Goal: Contribute content: Contribute content

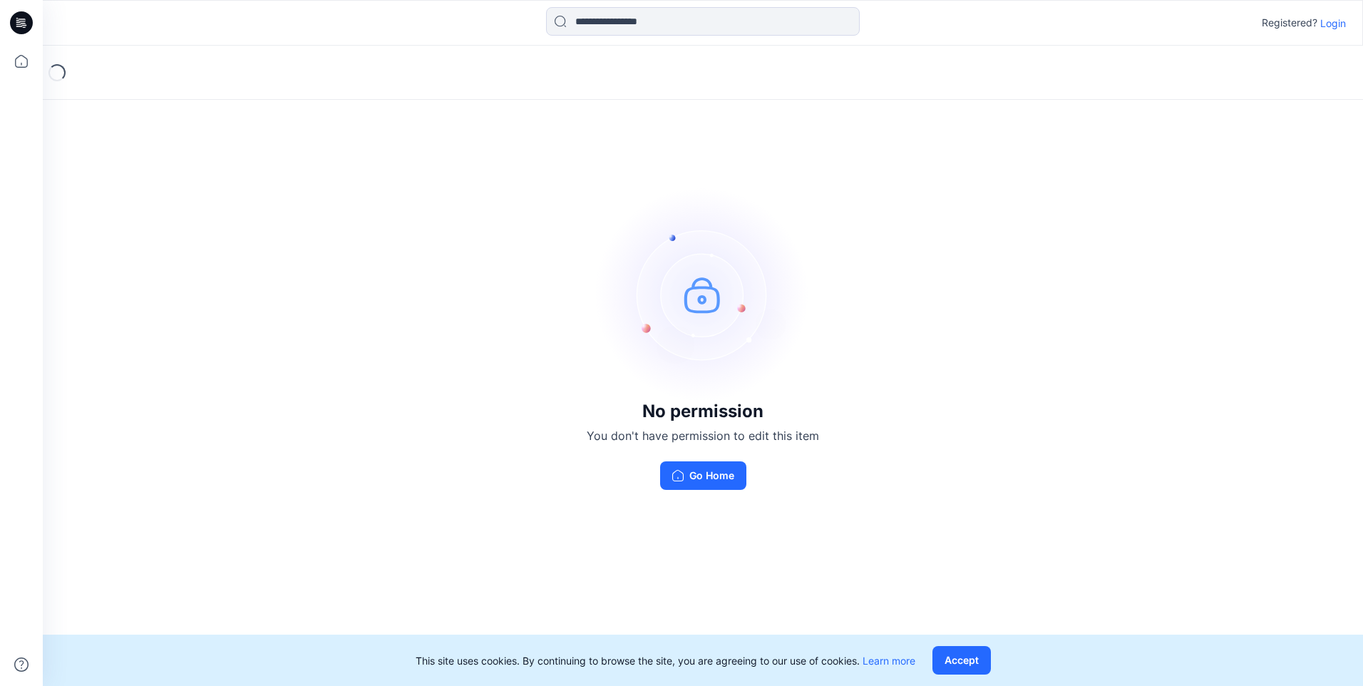
click at [1339, 25] on p "Login" at bounding box center [1333, 23] width 26 height 15
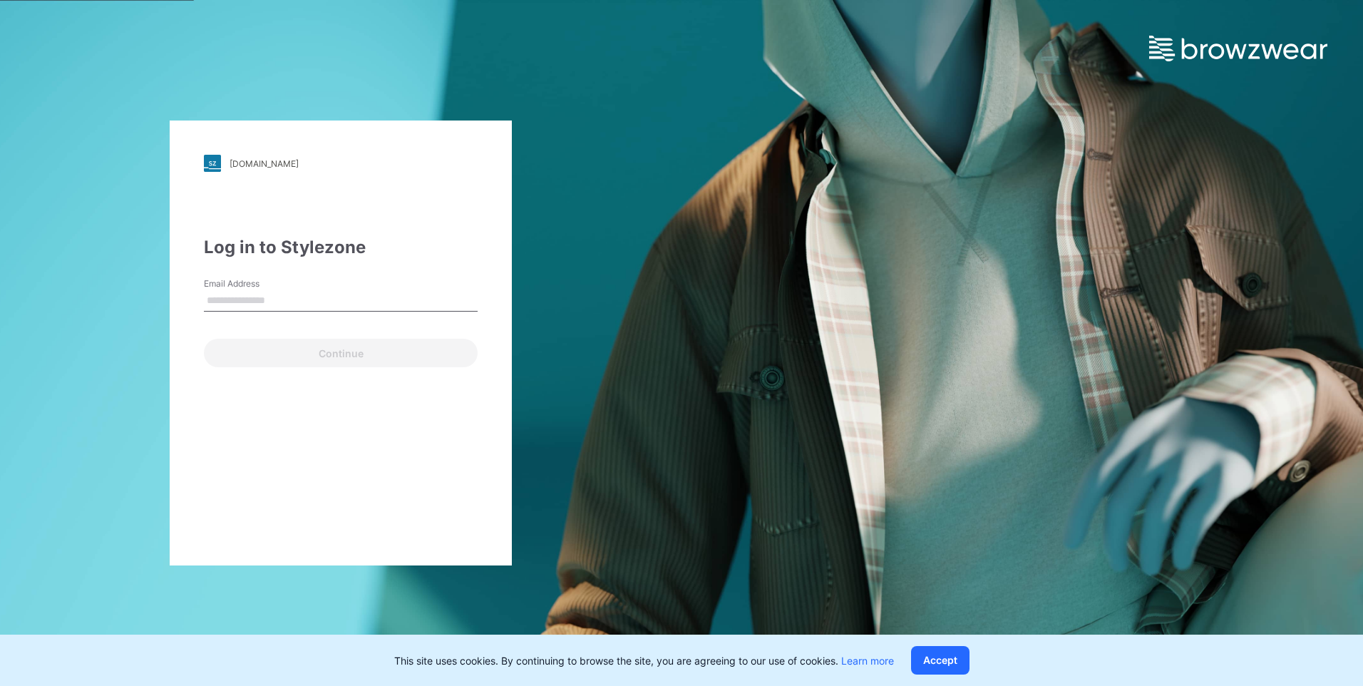
click at [335, 300] on input "Email Address" at bounding box center [341, 300] width 274 height 21
type input "**********"
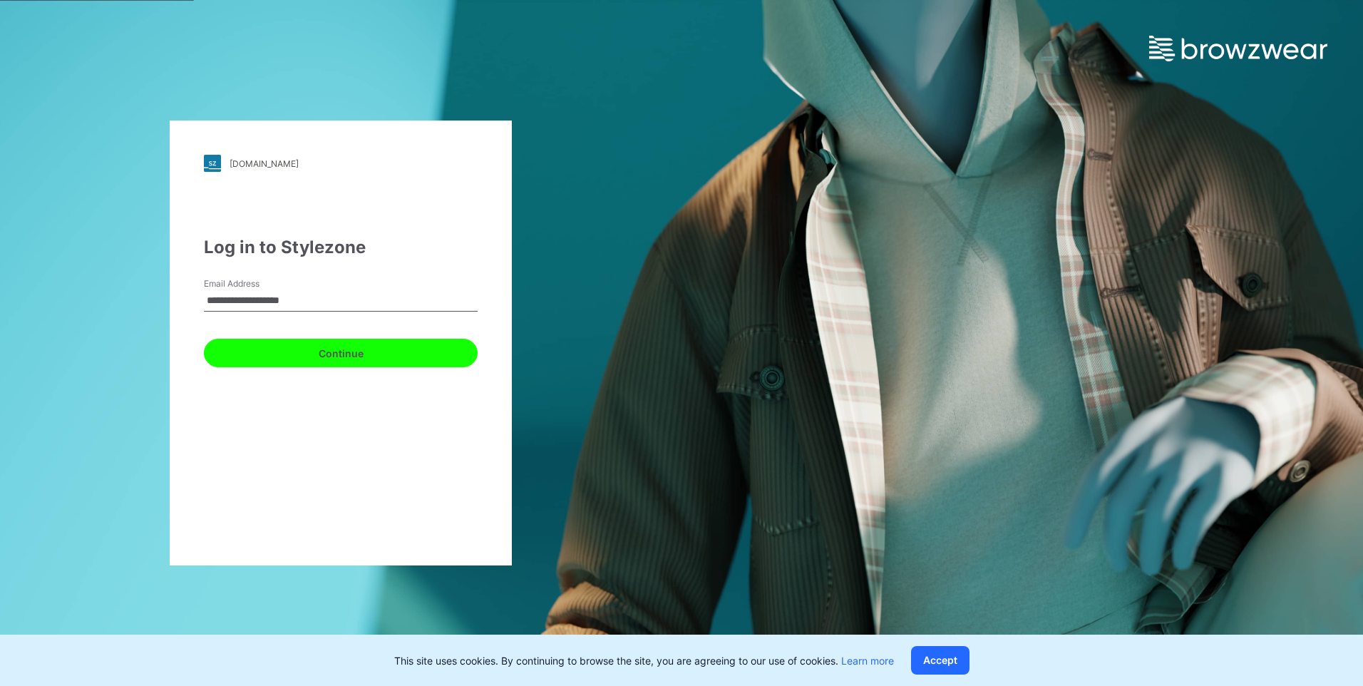
click at [316, 342] on button "Continue" at bounding box center [341, 353] width 274 height 29
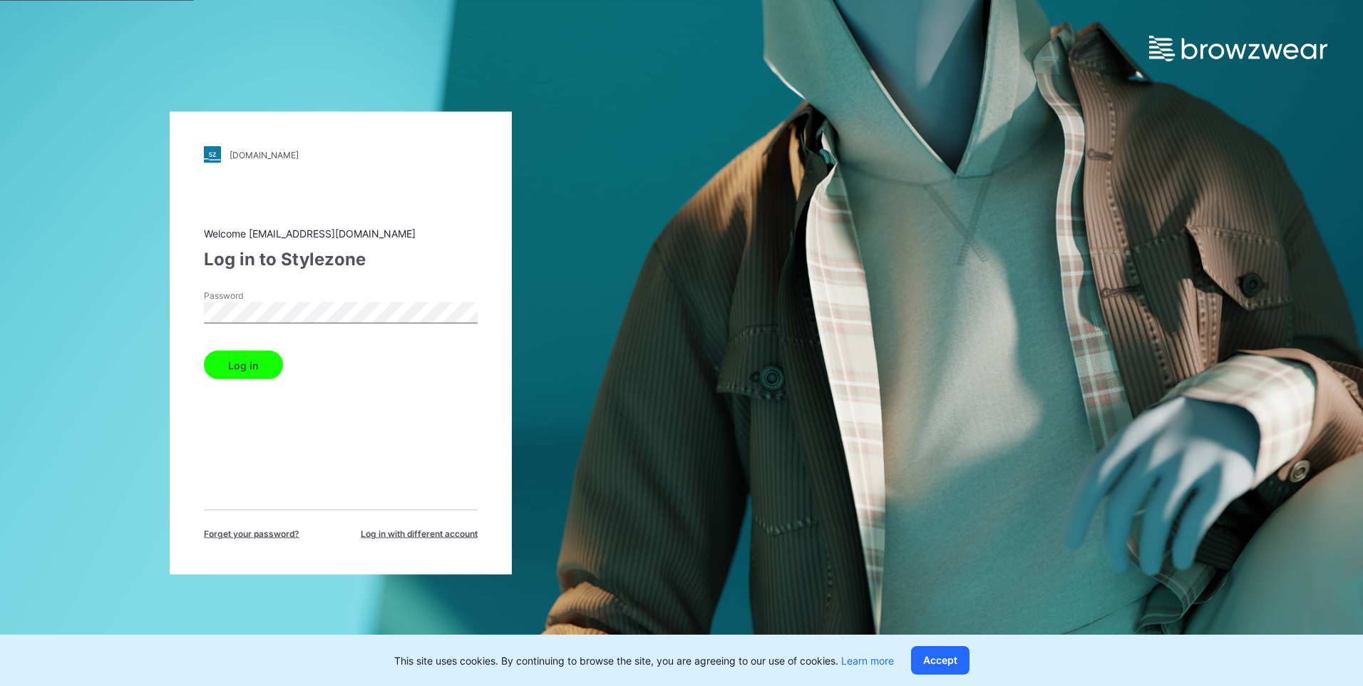
click at [258, 373] on button "Log in" at bounding box center [243, 365] width 79 height 29
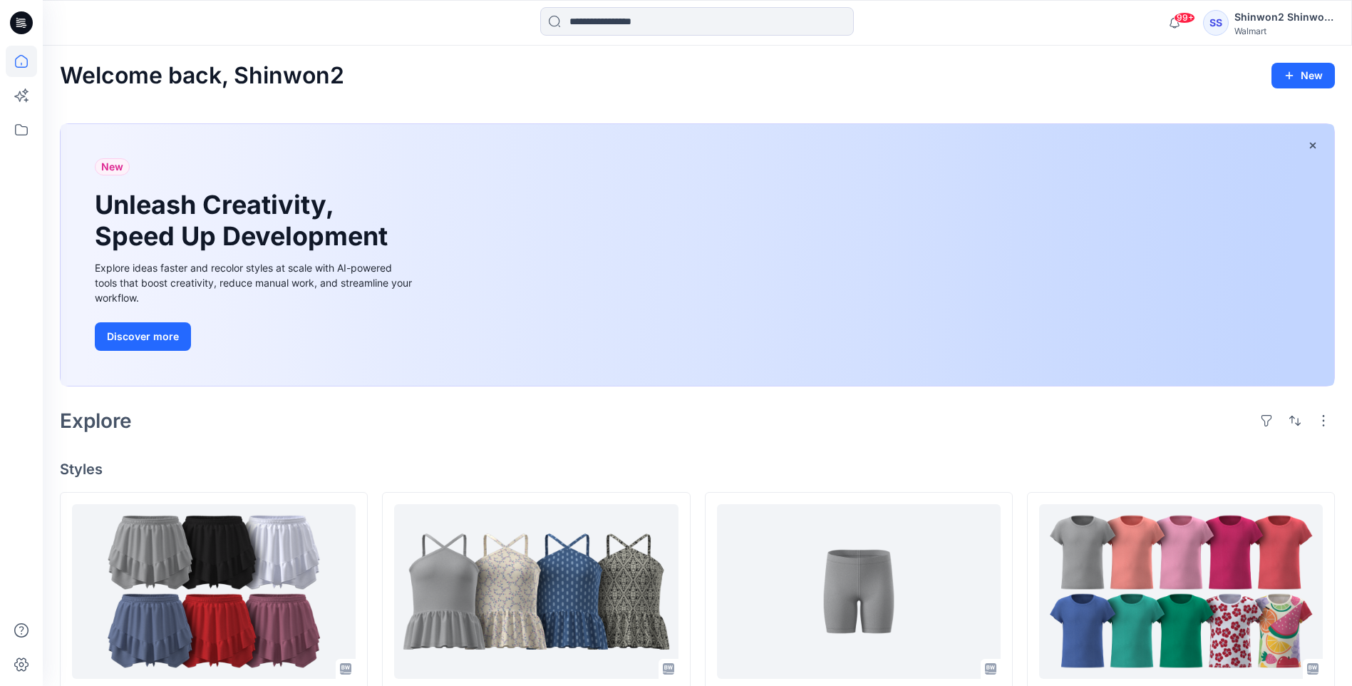
scroll to position [143, 0]
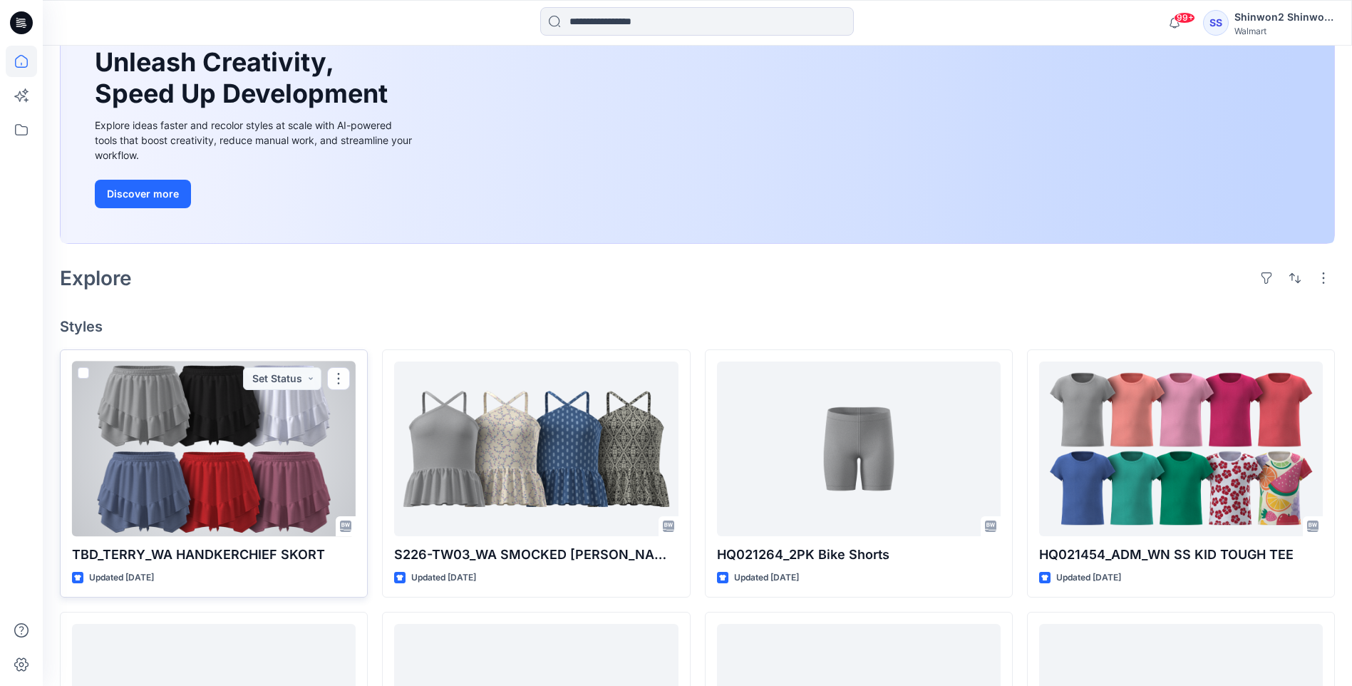
click at [254, 476] on div at bounding box center [214, 448] width 284 height 175
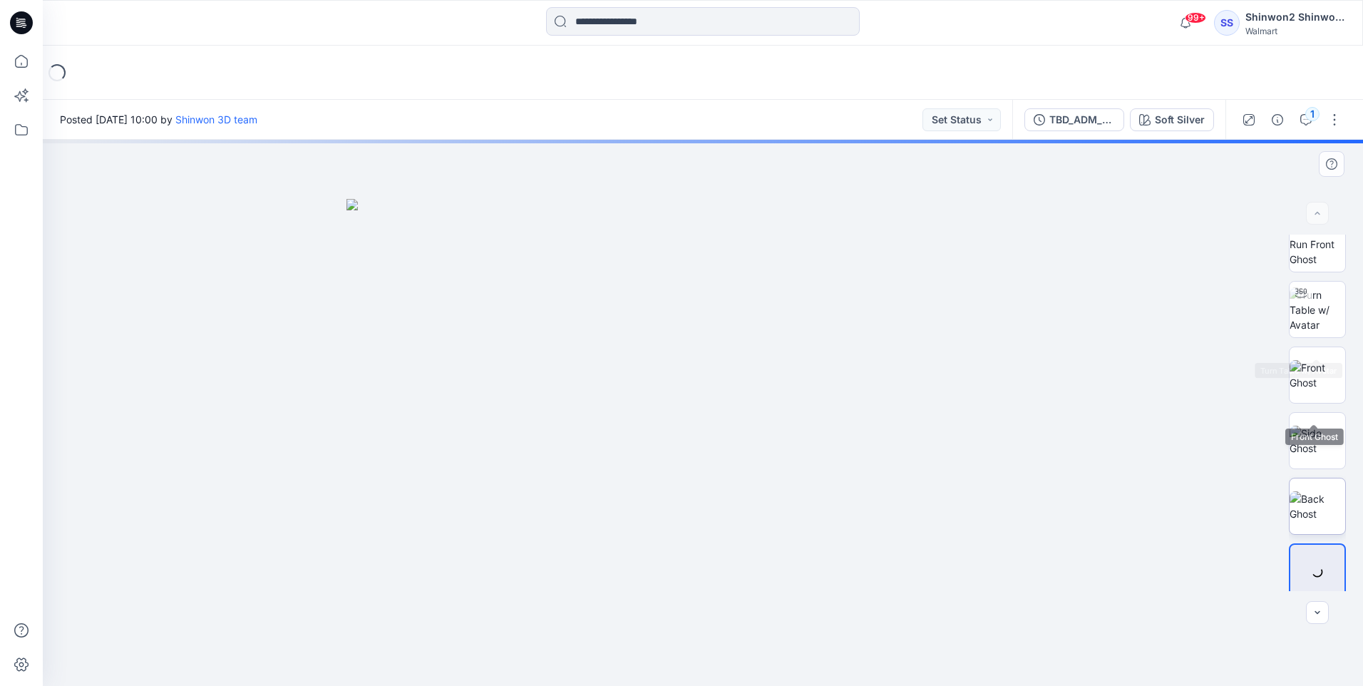
scroll to position [29, 0]
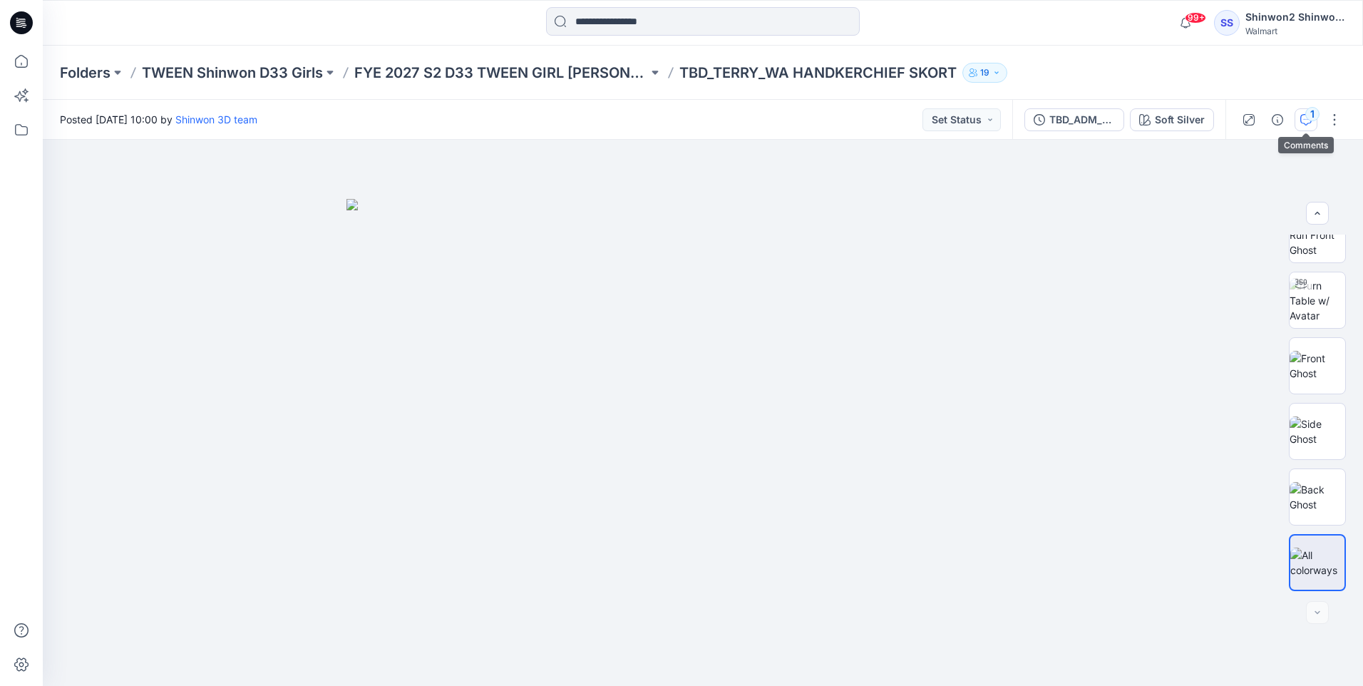
click at [1309, 116] on div "1" at bounding box center [1312, 114] width 14 height 14
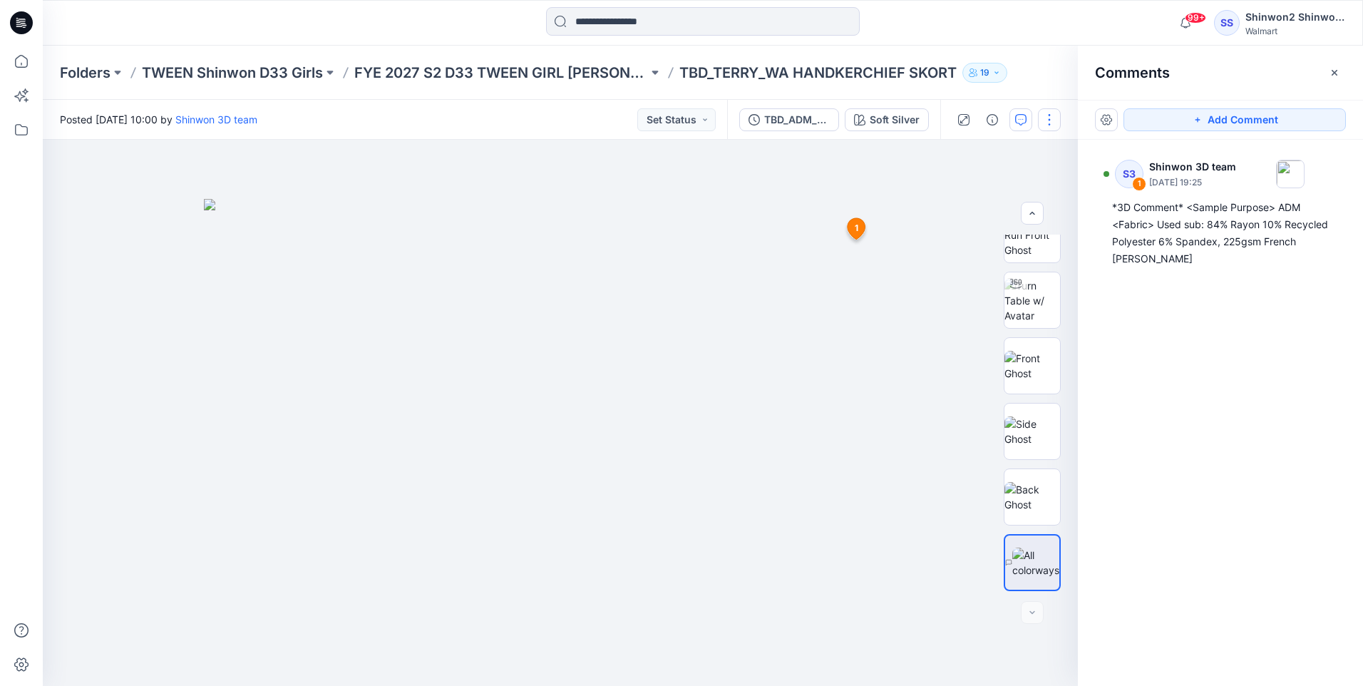
click at [1045, 117] on button "button" at bounding box center [1049, 119] width 23 height 23
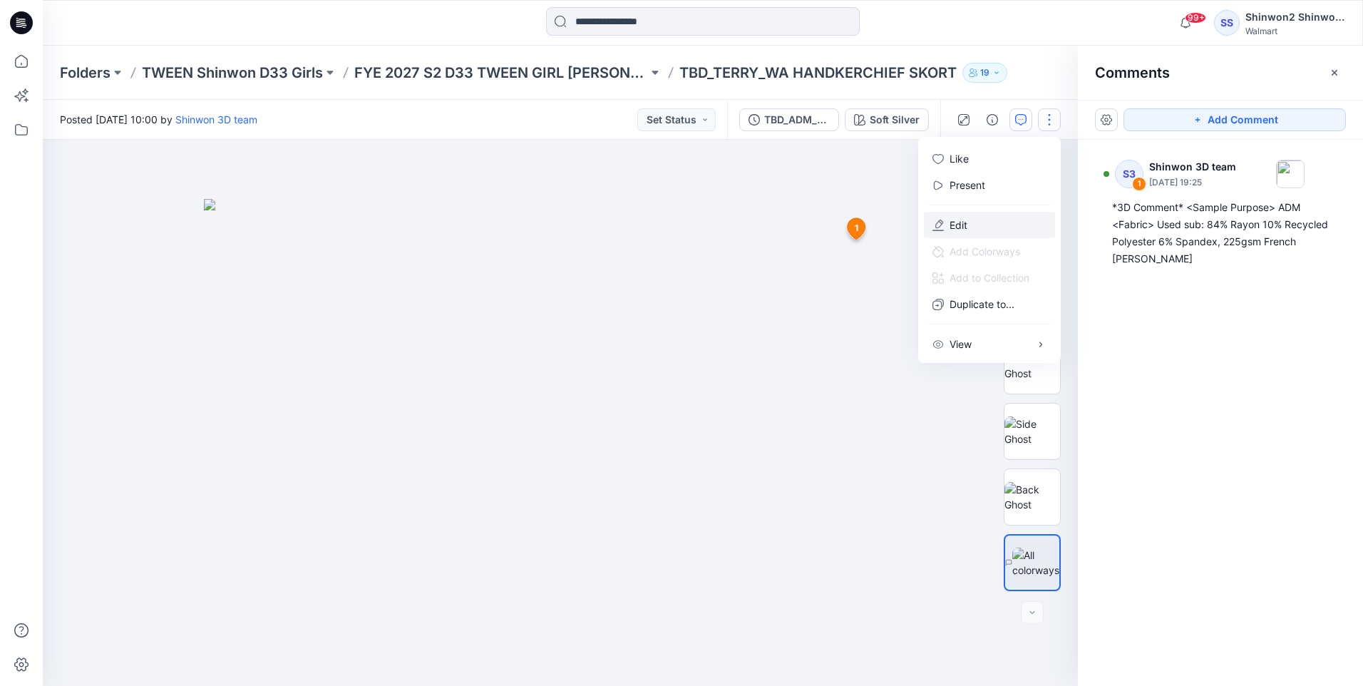
click at [998, 226] on button "Edit" at bounding box center [989, 225] width 131 height 26
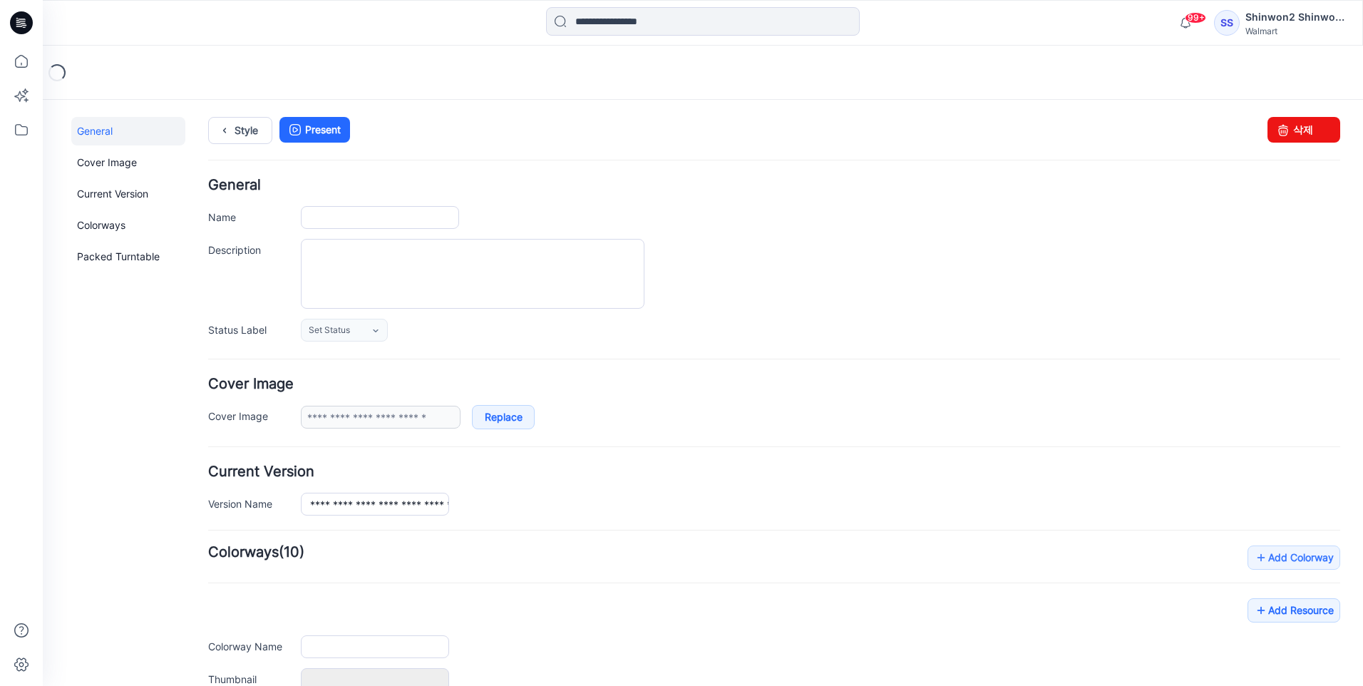
type input "**********"
type textarea "**********"
type input "**********"
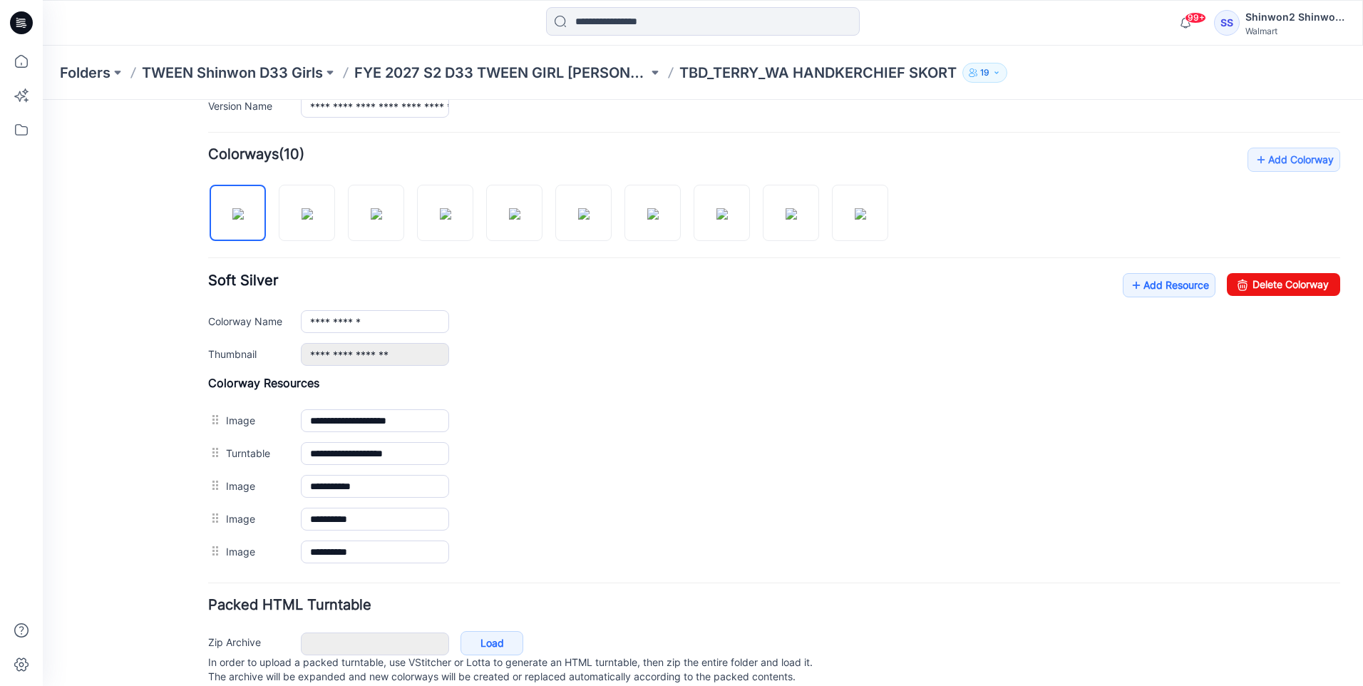
scroll to position [372, 0]
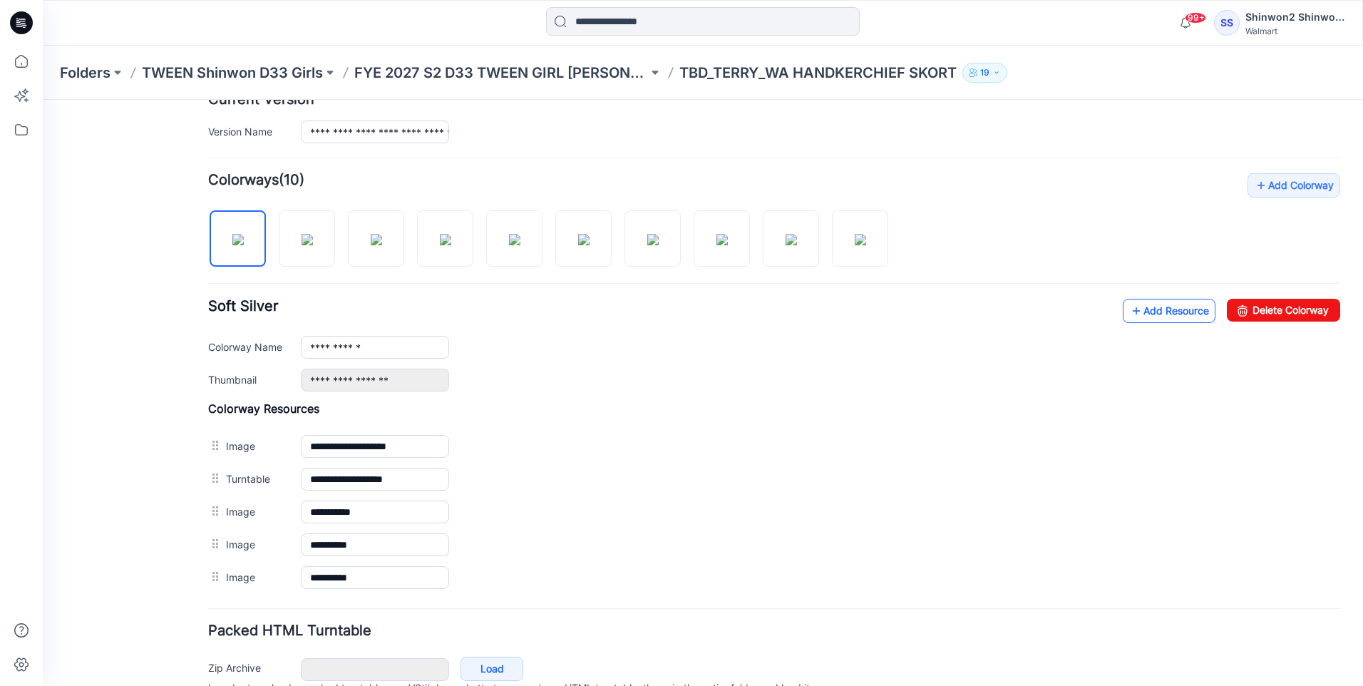
click at [1174, 314] on link "Add Resource" at bounding box center [1169, 311] width 93 height 24
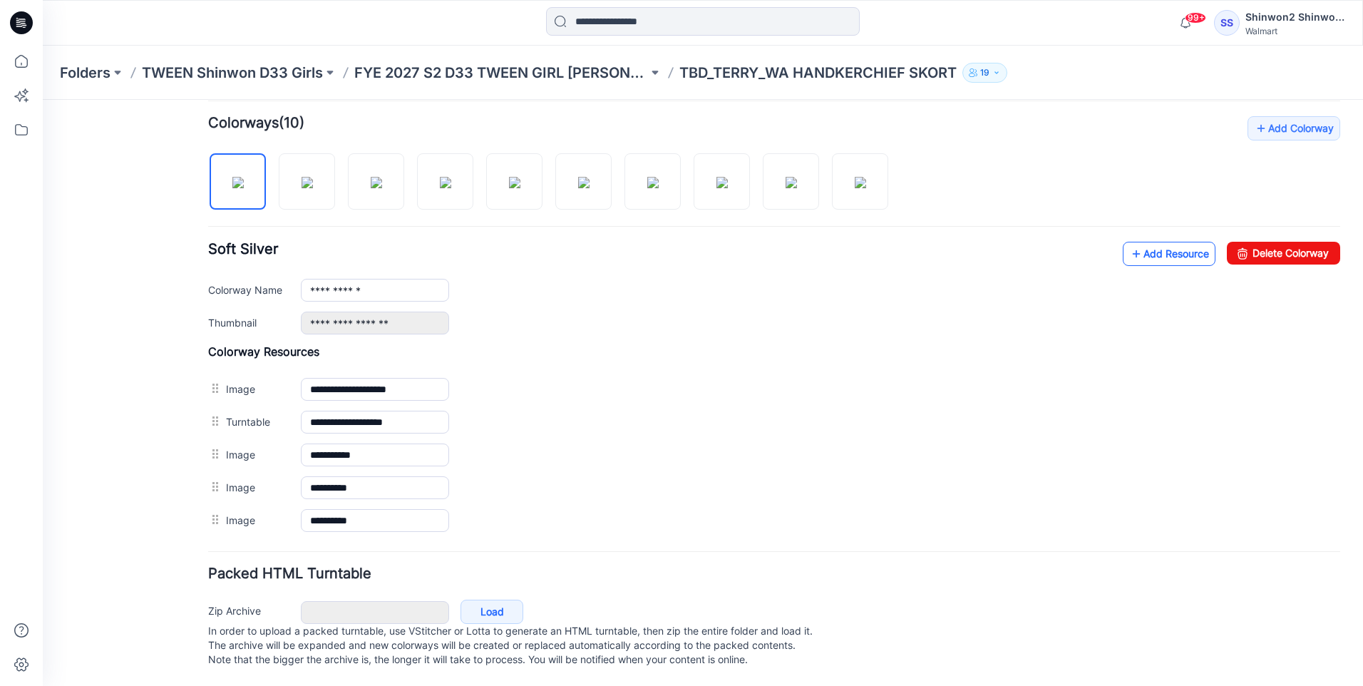
click at [1169, 242] on link "Add Resource" at bounding box center [1169, 254] width 93 height 24
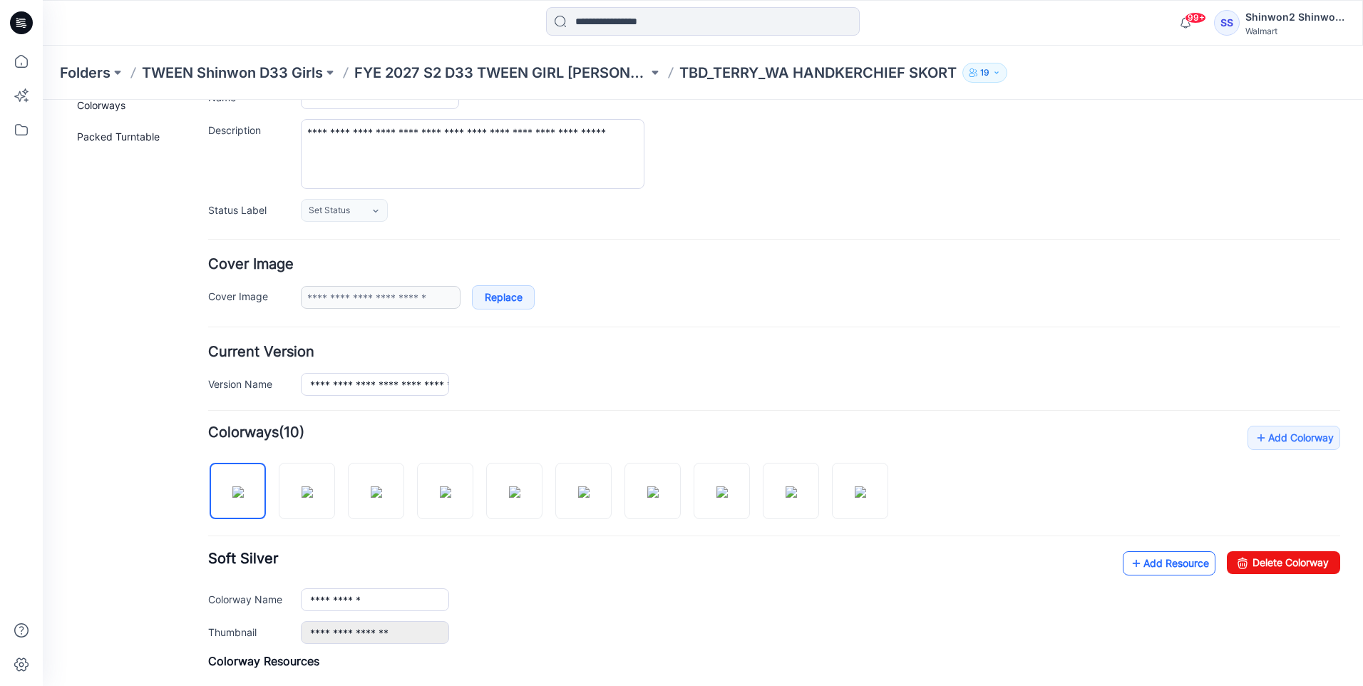
scroll to position [0, 0]
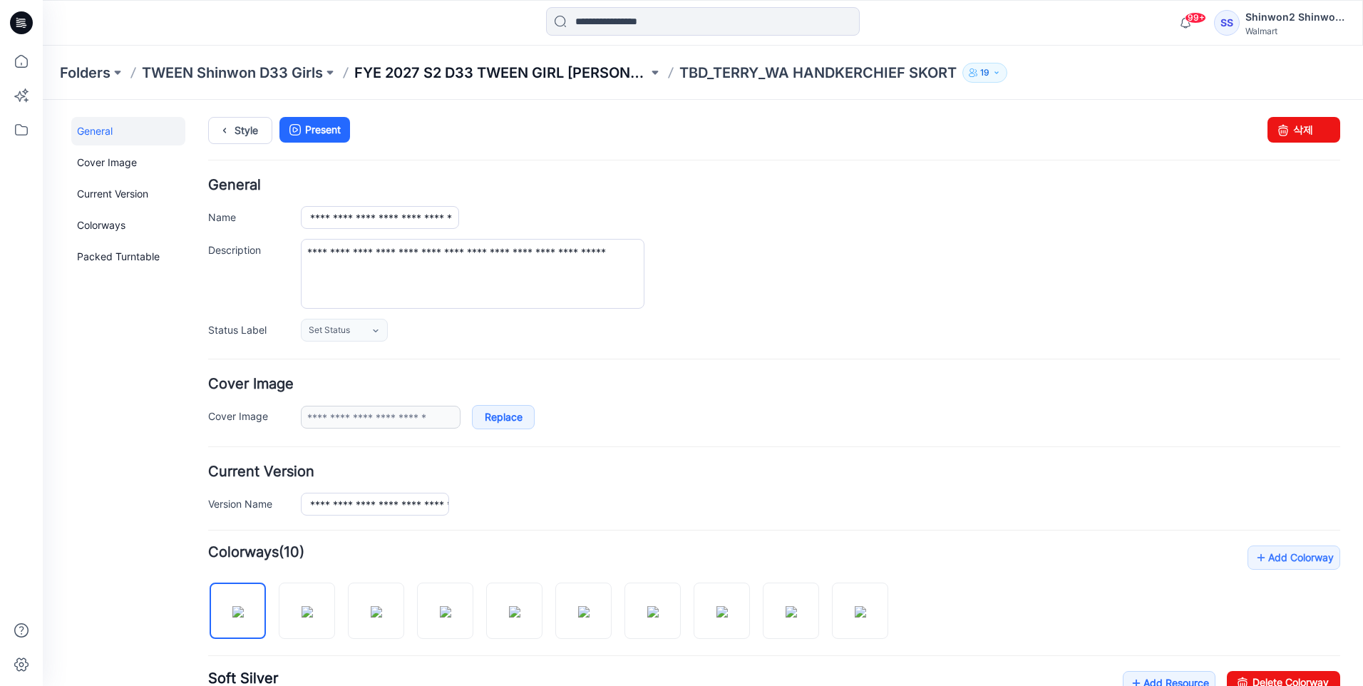
click at [584, 74] on p "FYE 2027 S2 D33 TWEEN GIRL SHINWON" at bounding box center [501, 73] width 294 height 20
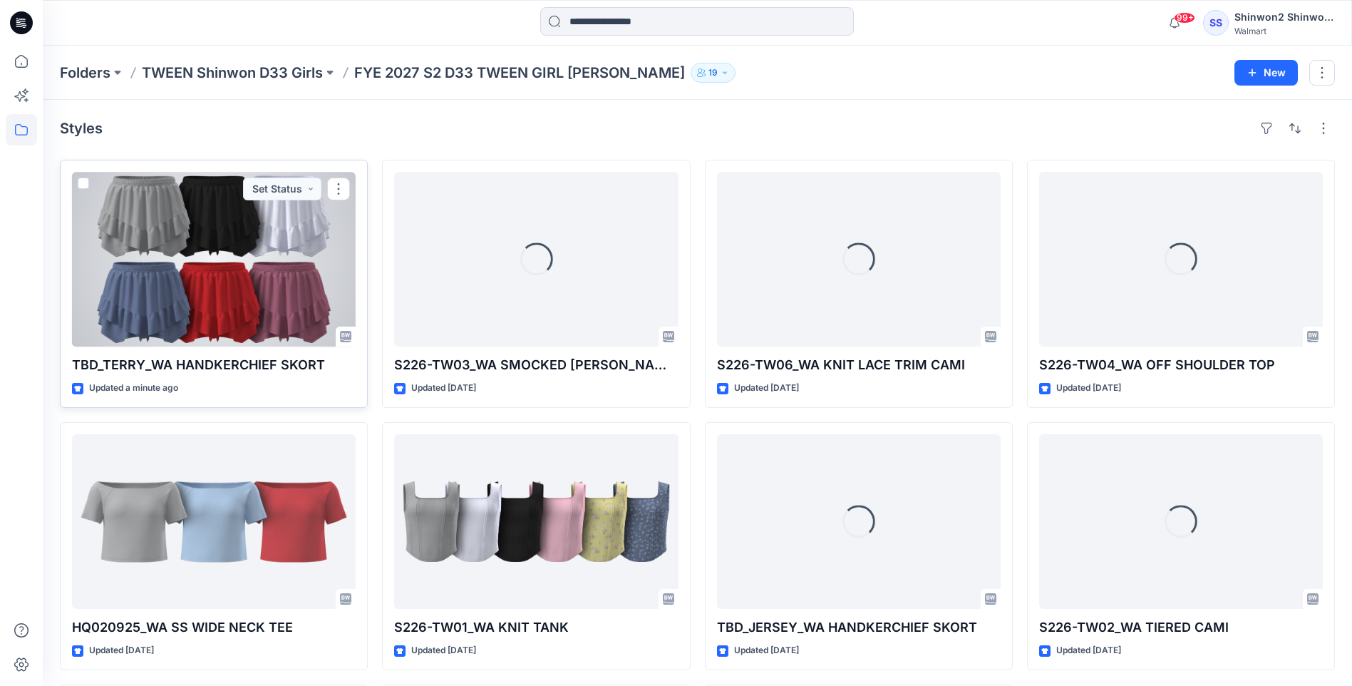
click at [265, 277] on div at bounding box center [214, 259] width 284 height 175
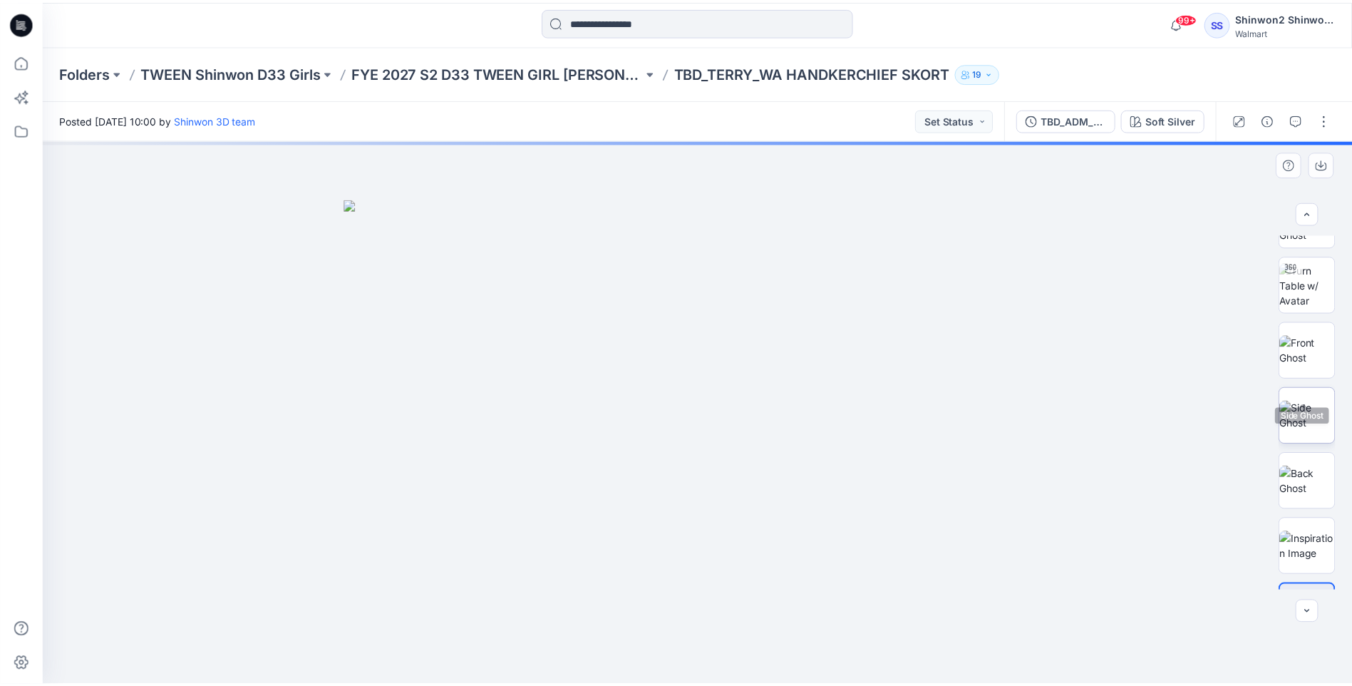
scroll to position [94, 0]
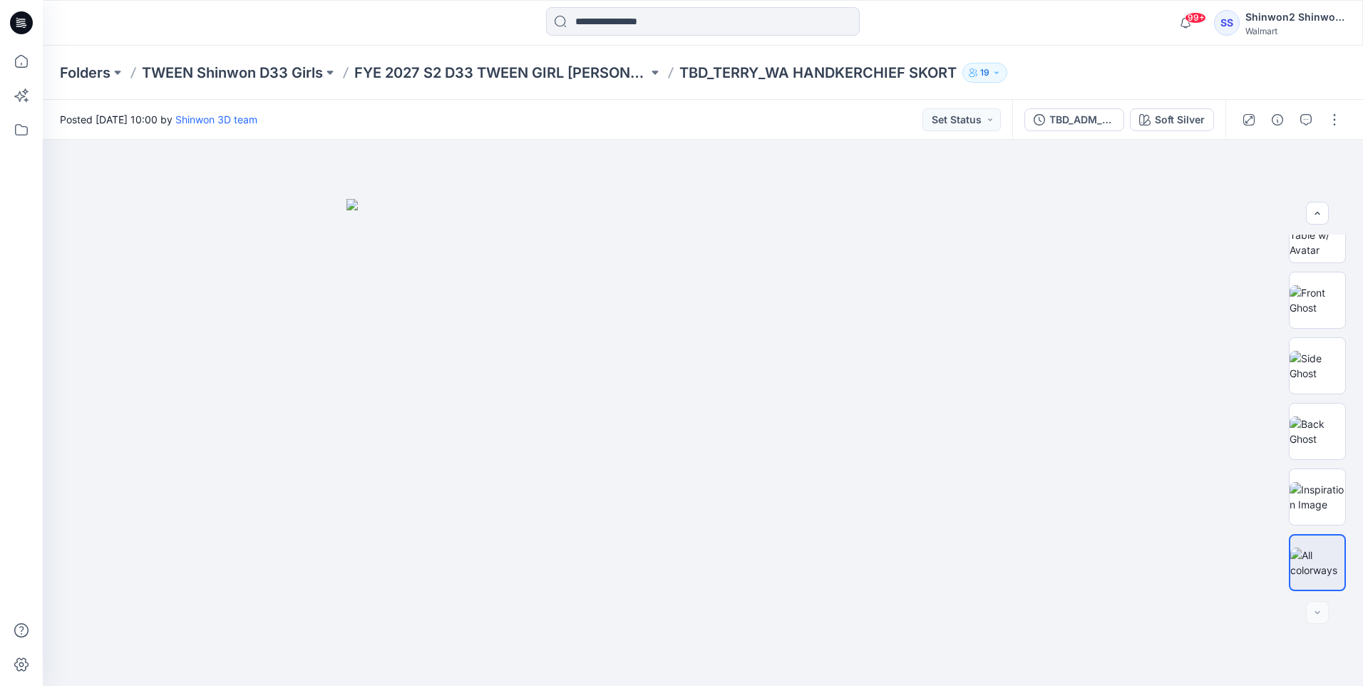
click at [16, 14] on icon at bounding box center [21, 22] width 23 height 23
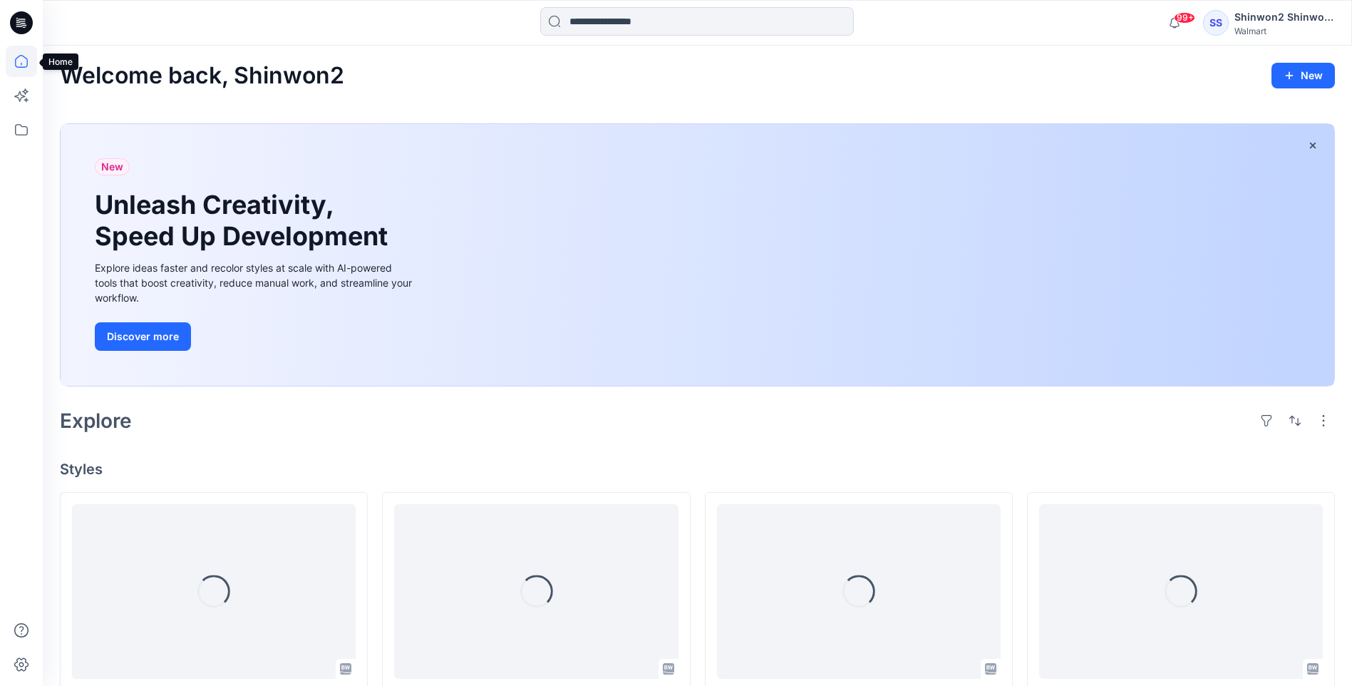
click at [26, 63] on icon at bounding box center [21, 61] width 31 height 31
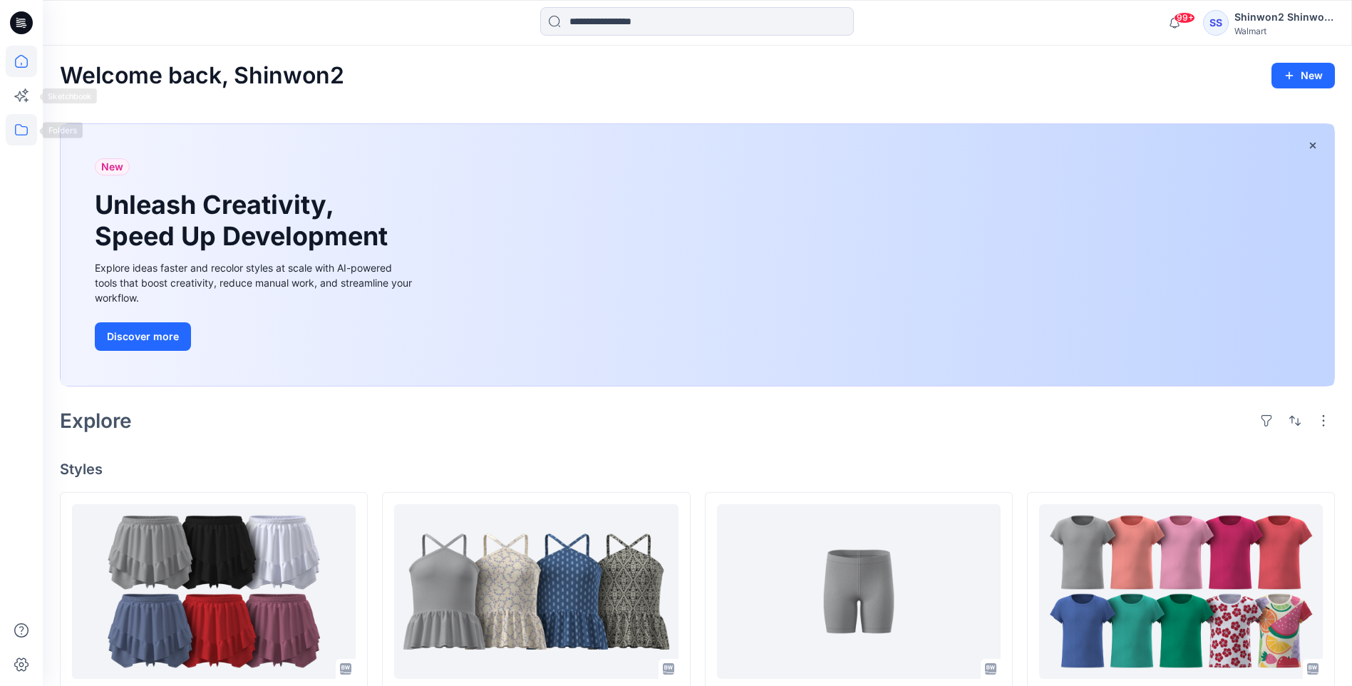
click at [19, 120] on icon at bounding box center [21, 129] width 31 height 31
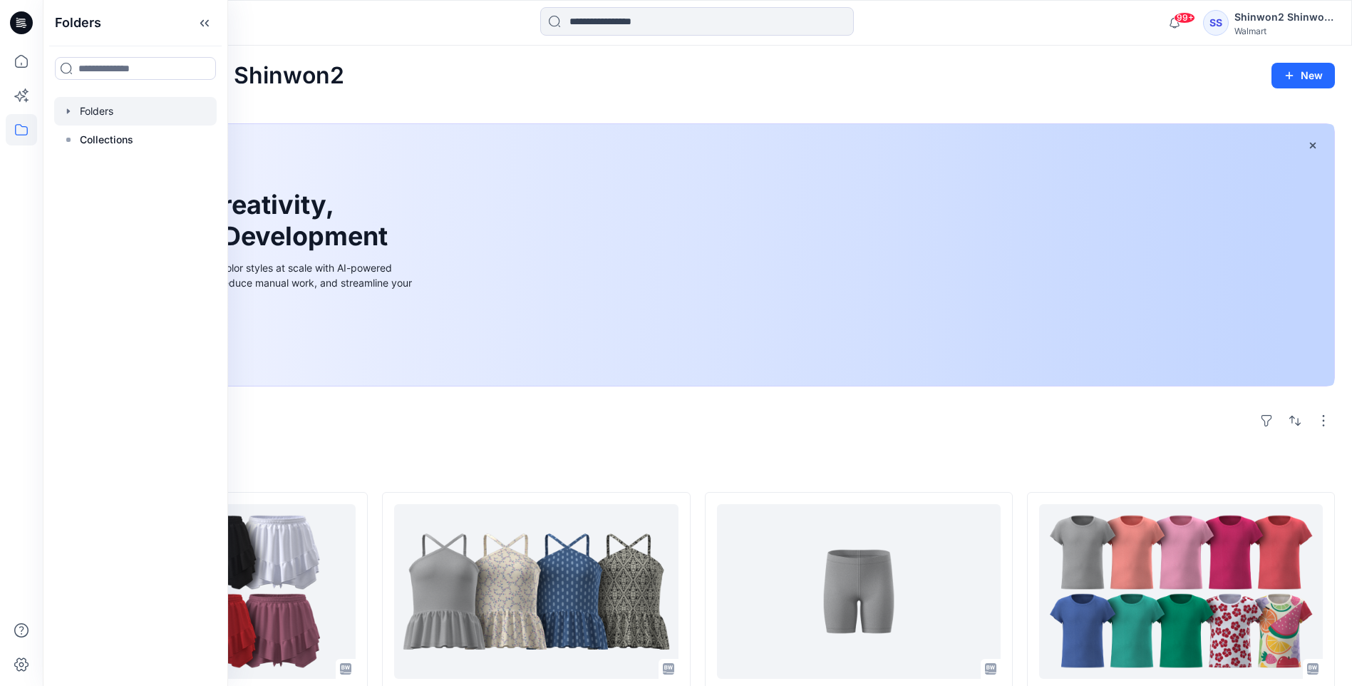
click at [129, 112] on div at bounding box center [135, 111] width 163 height 29
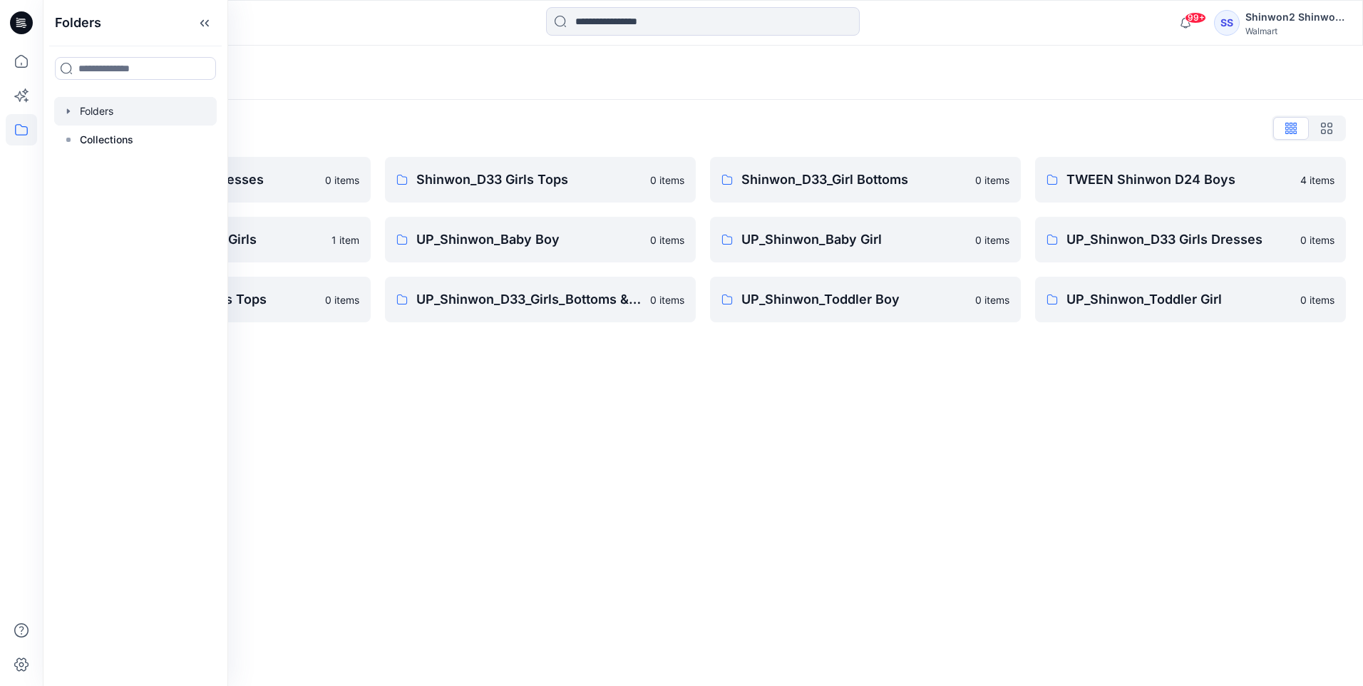
click at [652, 392] on div "Folders Folders List Shinwon_D33 Girls Dresses 0 items TWEEN Shinwon D33 Girls …" at bounding box center [703, 366] width 1320 height 640
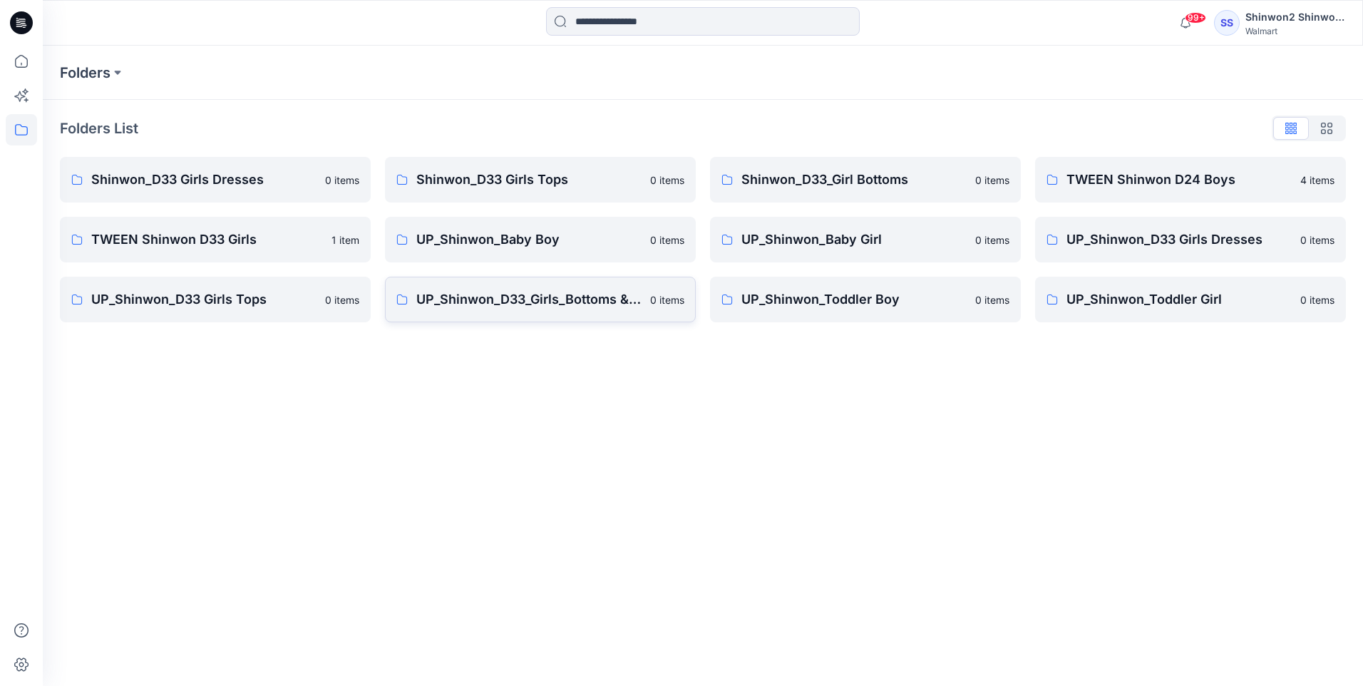
click at [532, 293] on p "UP_Shinwon_D33_Girls_Bottoms & Active" at bounding box center [528, 299] width 225 height 20
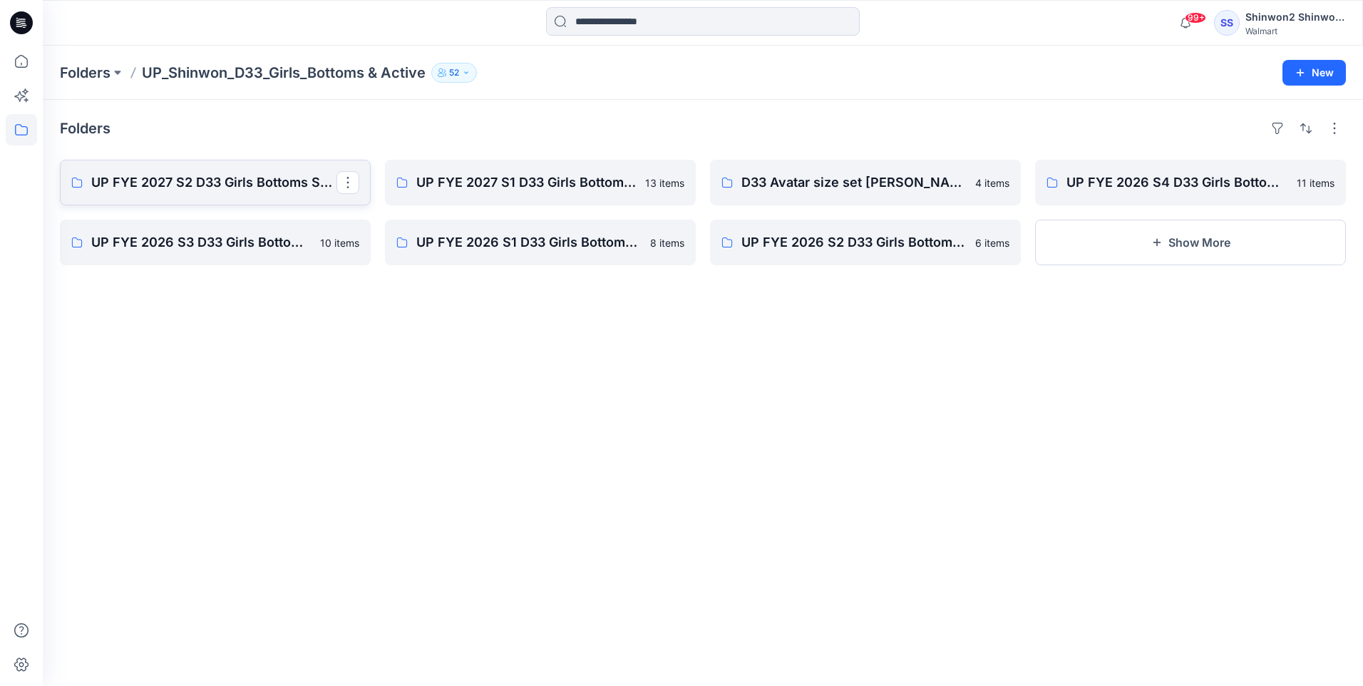
click at [272, 182] on p "UP FYE 2027 S2 D33 Girls Bottoms Shinwon" at bounding box center [213, 182] width 245 height 20
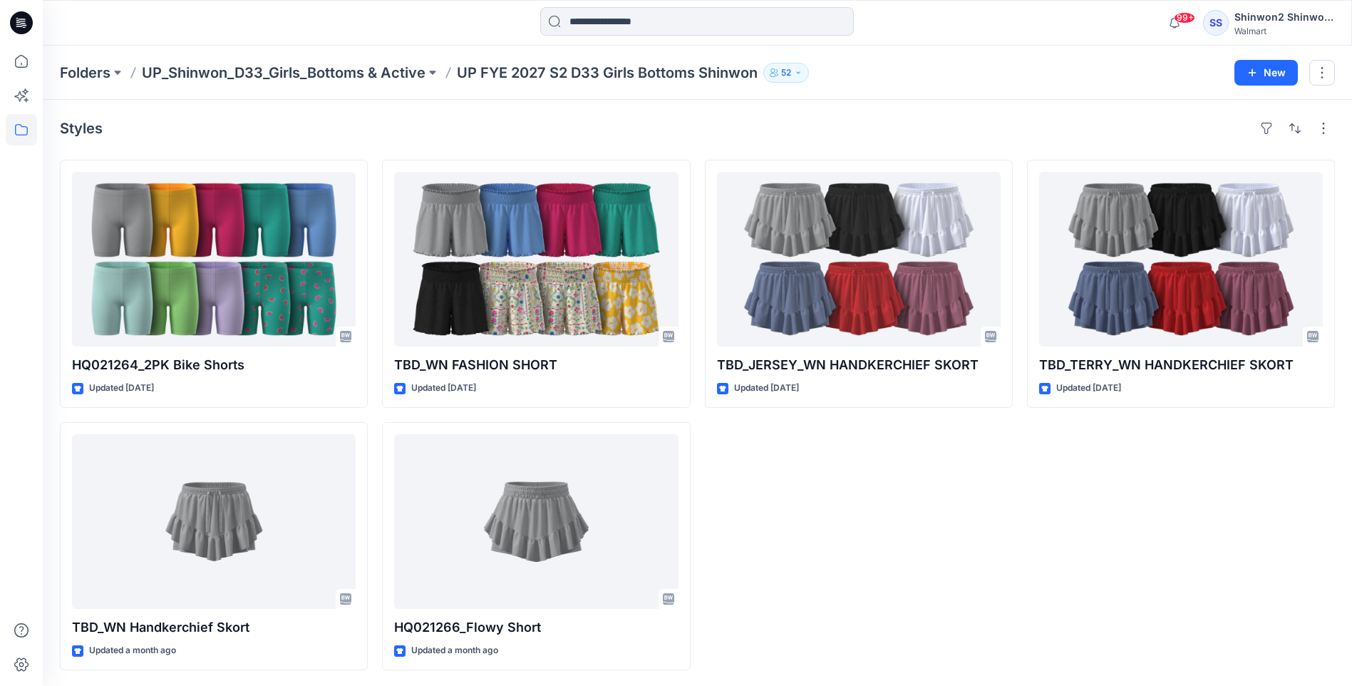
click at [850, 449] on div "TBD_JERSEY_WN HANDKERCHIEF SKORT Updated 21 days ago" at bounding box center [859, 415] width 308 height 510
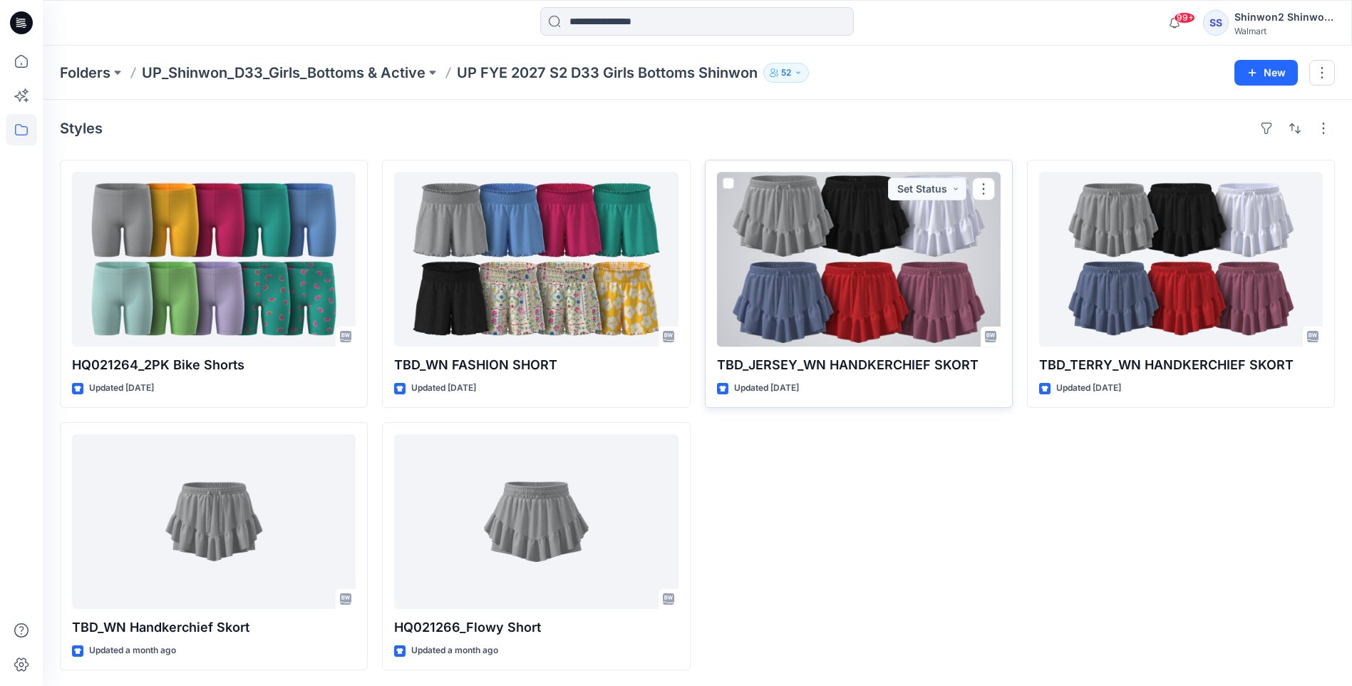
click at [907, 314] on div at bounding box center [859, 259] width 284 height 175
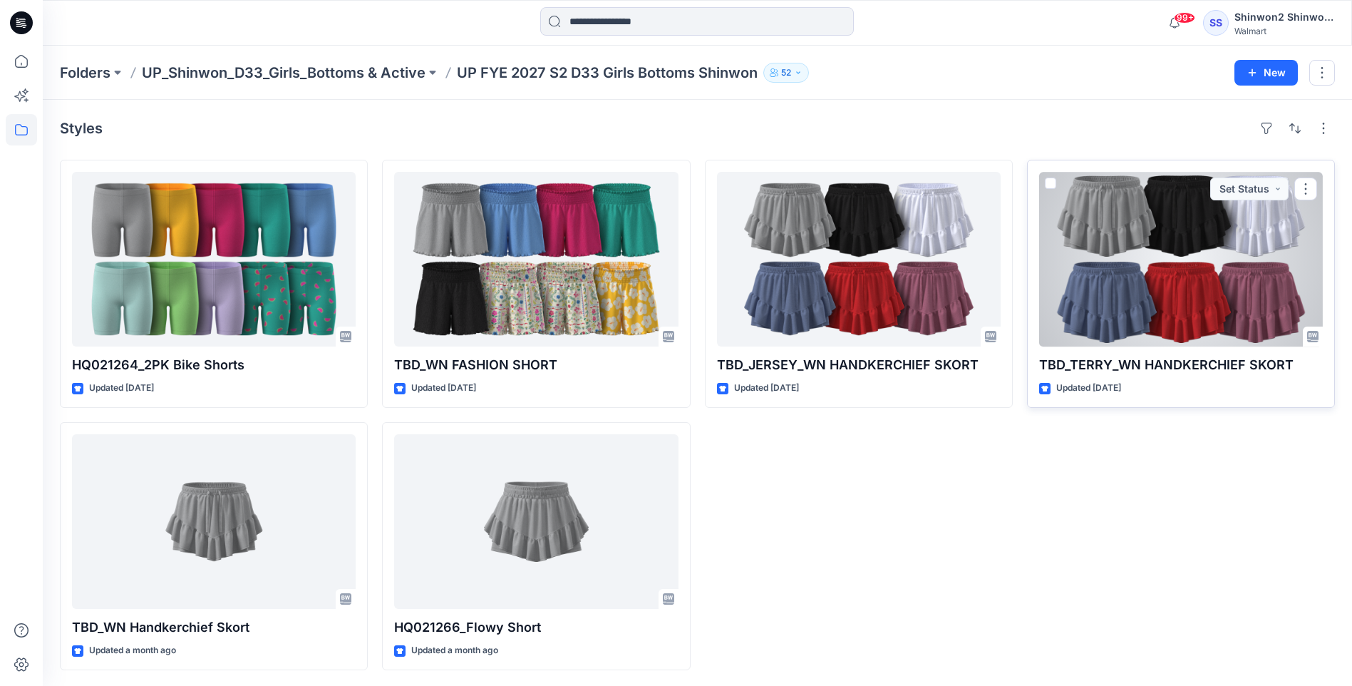
click at [1177, 299] on div at bounding box center [1181, 259] width 284 height 175
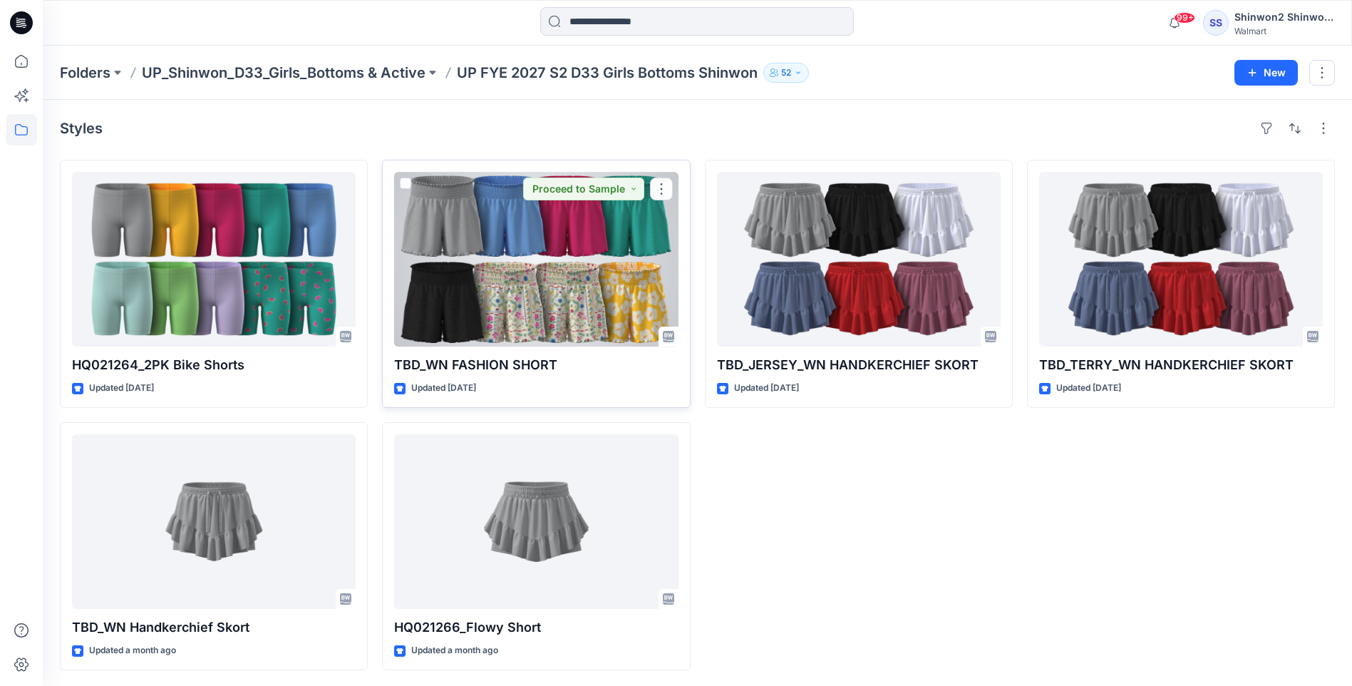
scroll to position [1, 0]
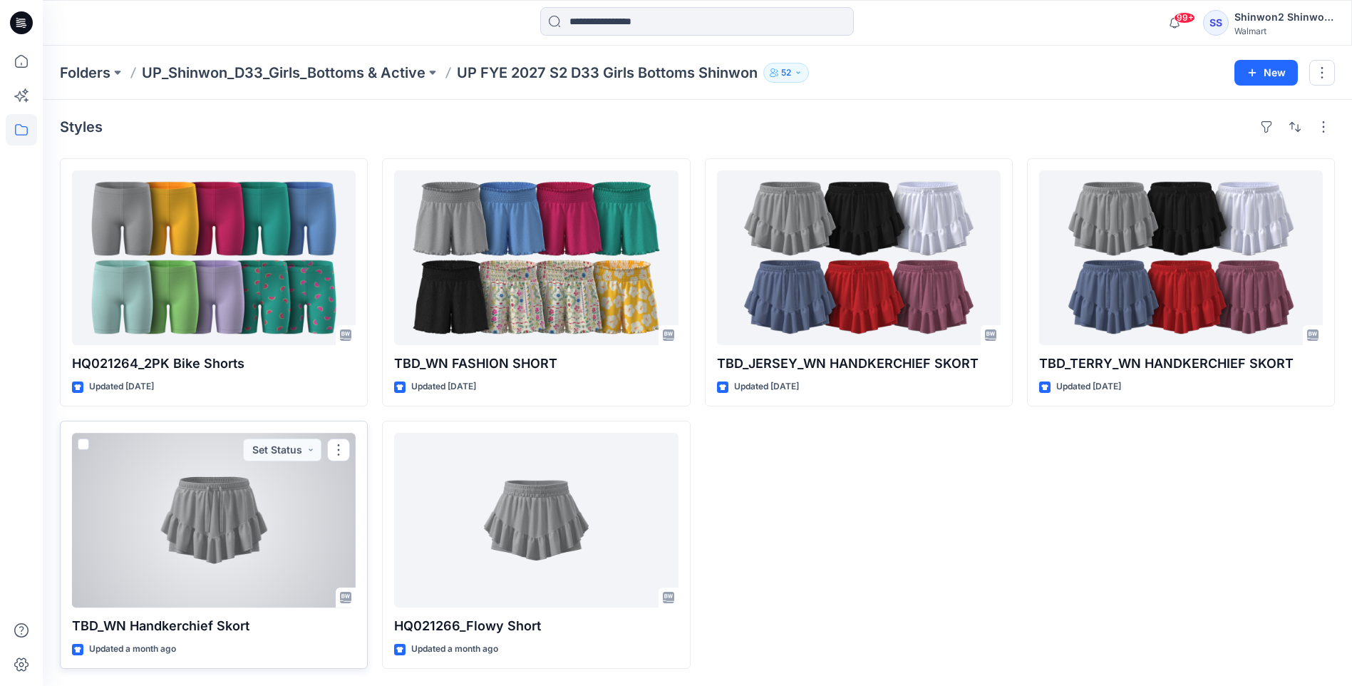
click at [287, 483] on div at bounding box center [214, 520] width 284 height 175
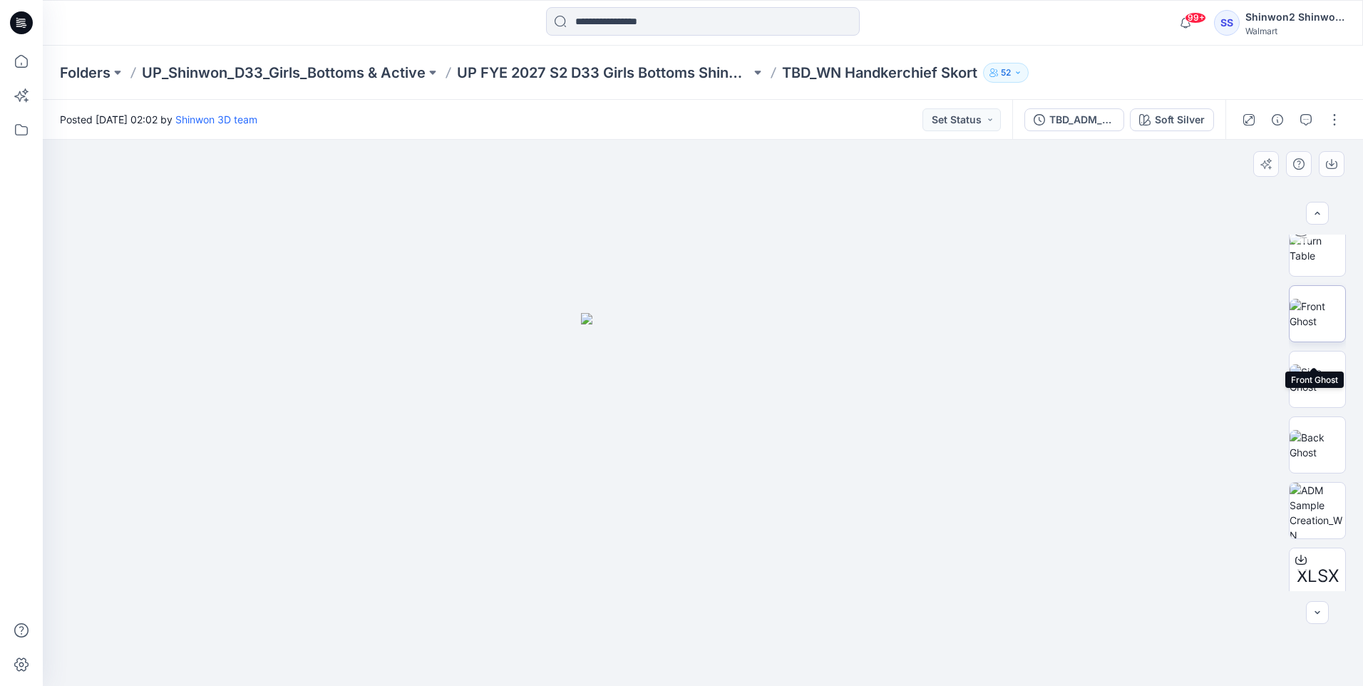
scroll to position [94, 0]
click at [1339, 121] on button "button" at bounding box center [1334, 119] width 23 height 23
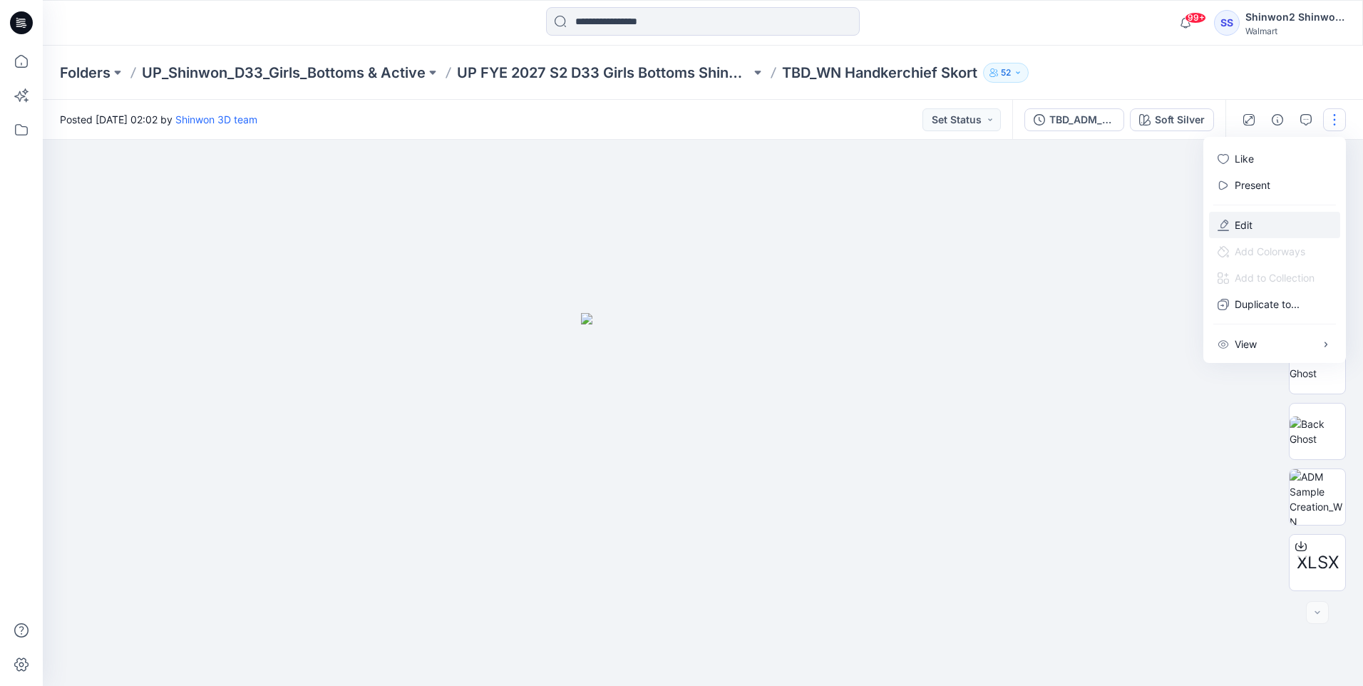
click at [1289, 222] on button "Edit" at bounding box center [1274, 225] width 131 height 26
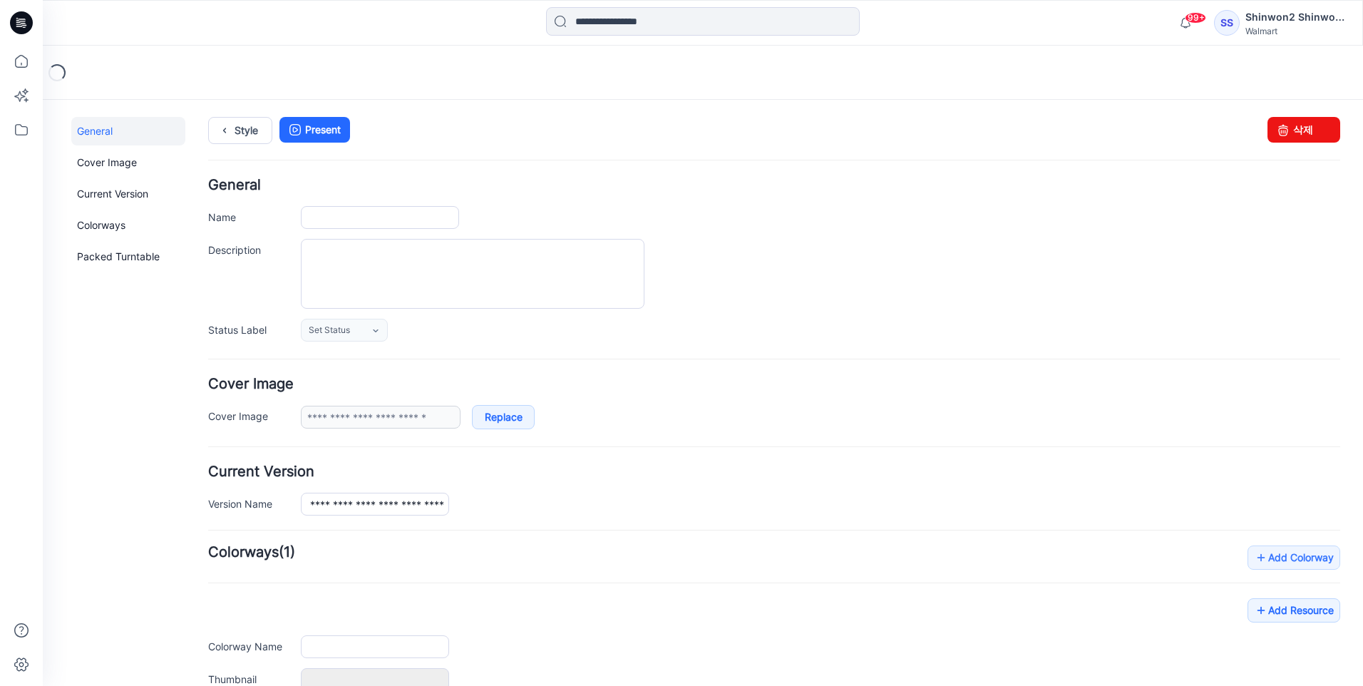
type input "**********"
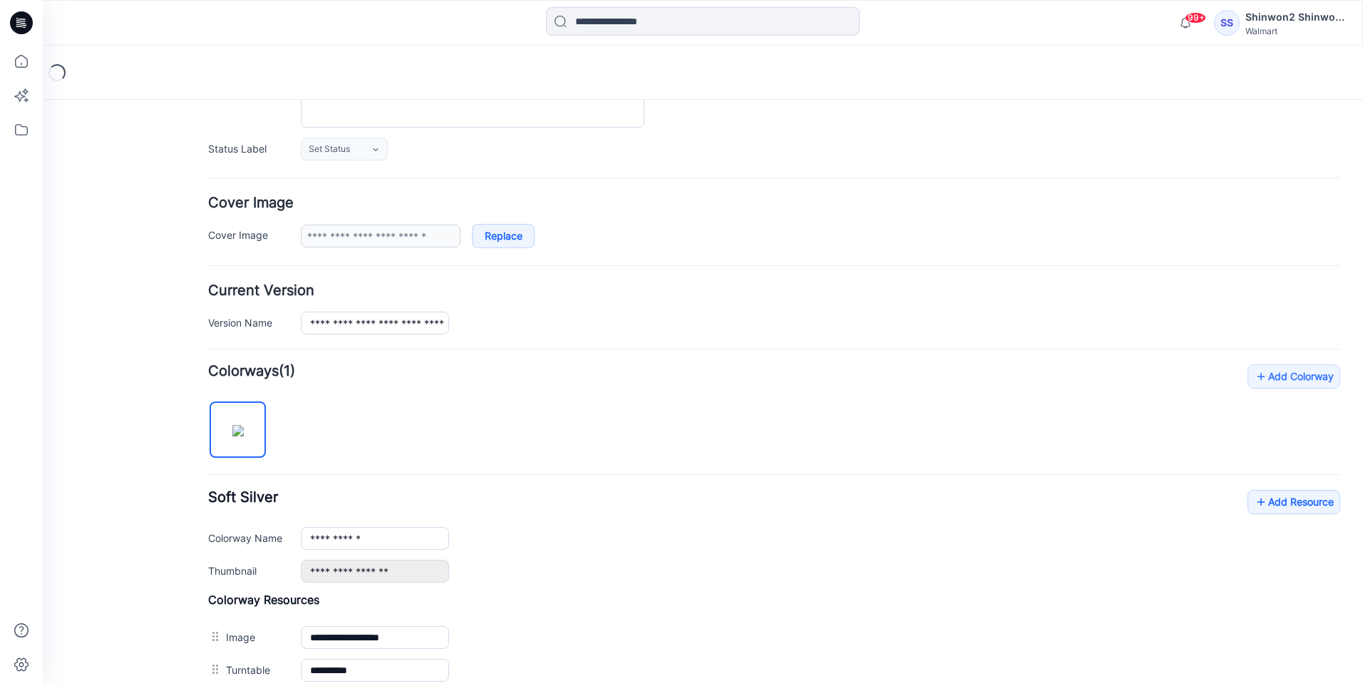
scroll to position [285, 0]
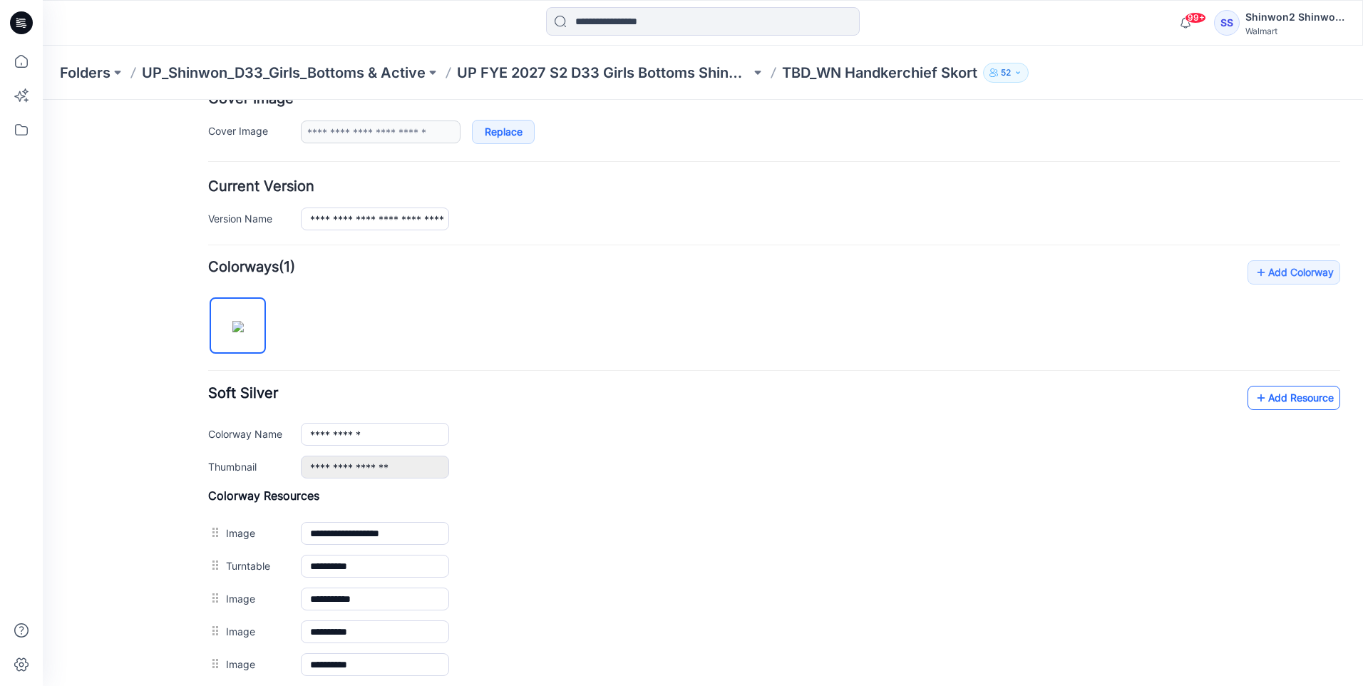
click at [1267, 403] on link "Add Resource" at bounding box center [1293, 398] width 93 height 24
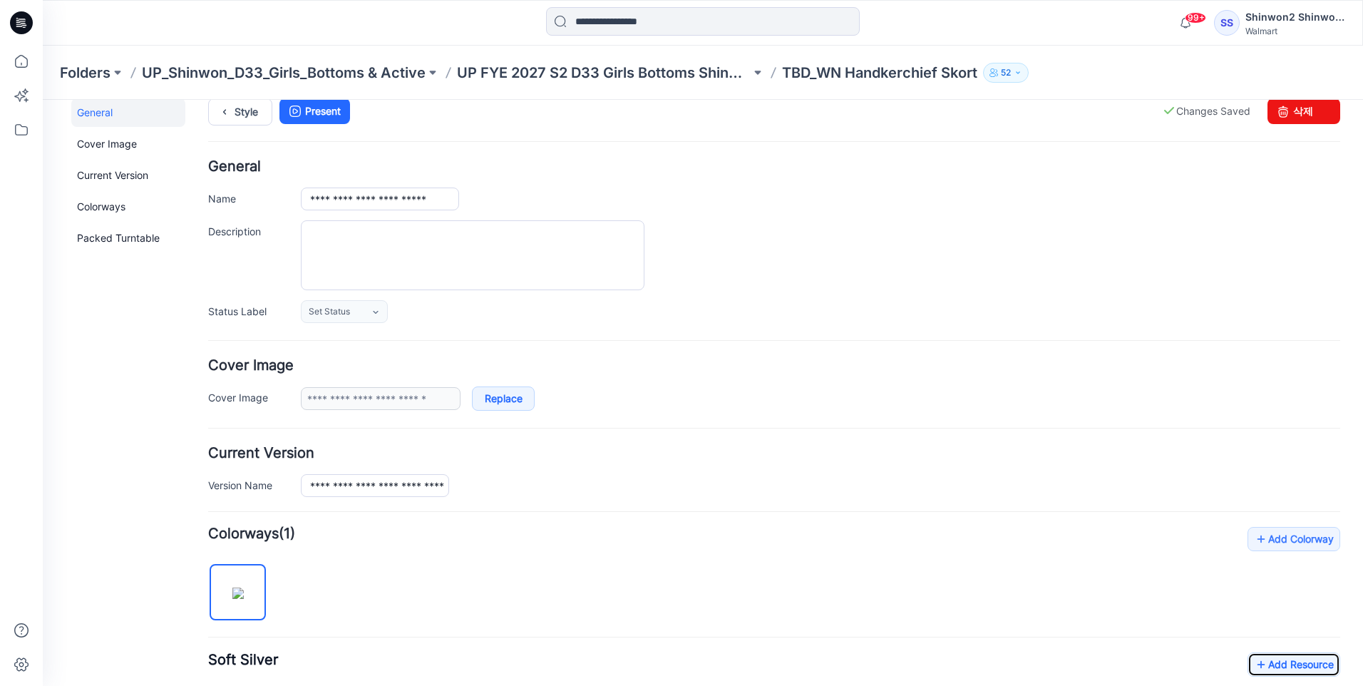
scroll to position [0, 0]
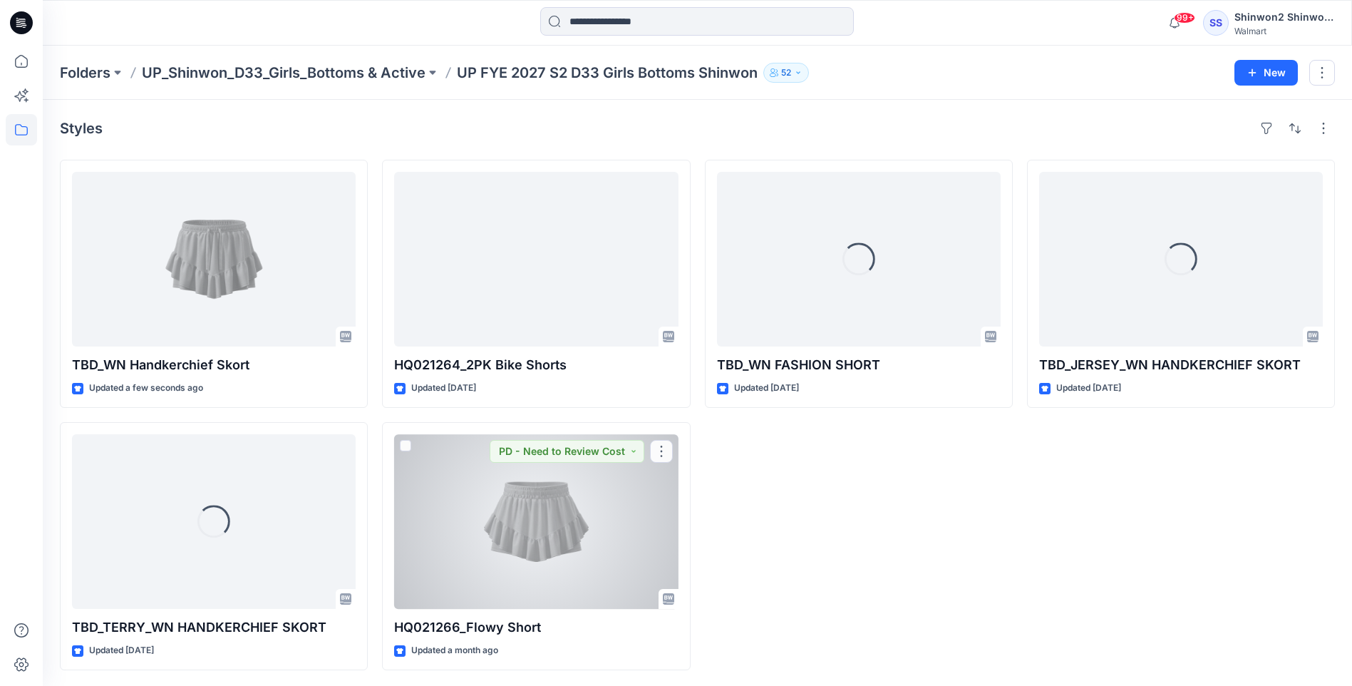
scroll to position [1, 0]
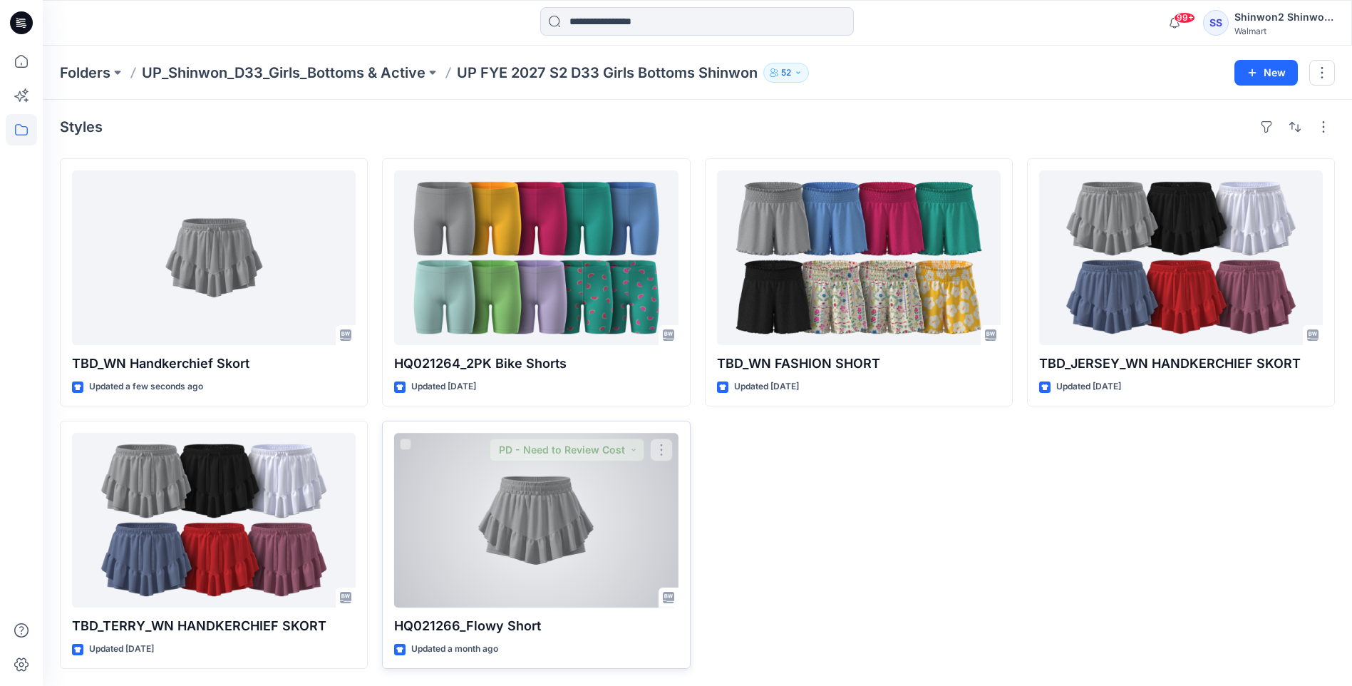
click at [580, 507] on div at bounding box center [536, 520] width 284 height 175
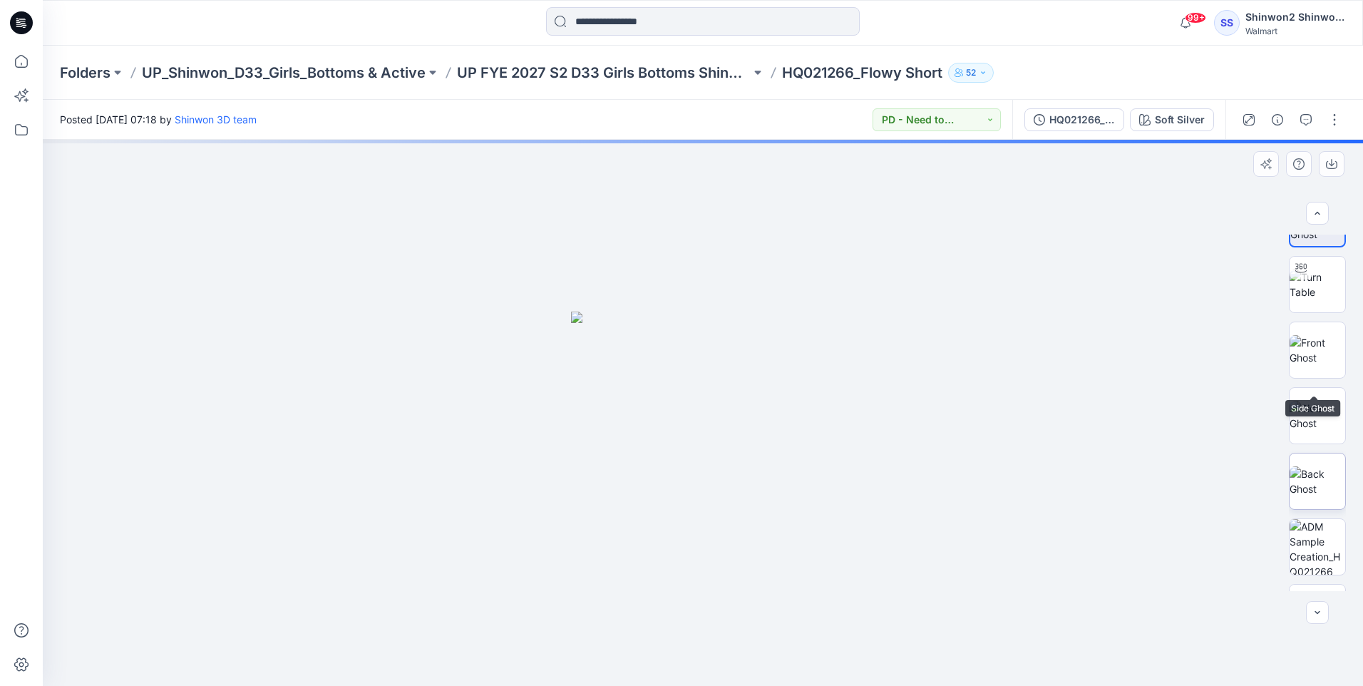
scroll to position [94, 0]
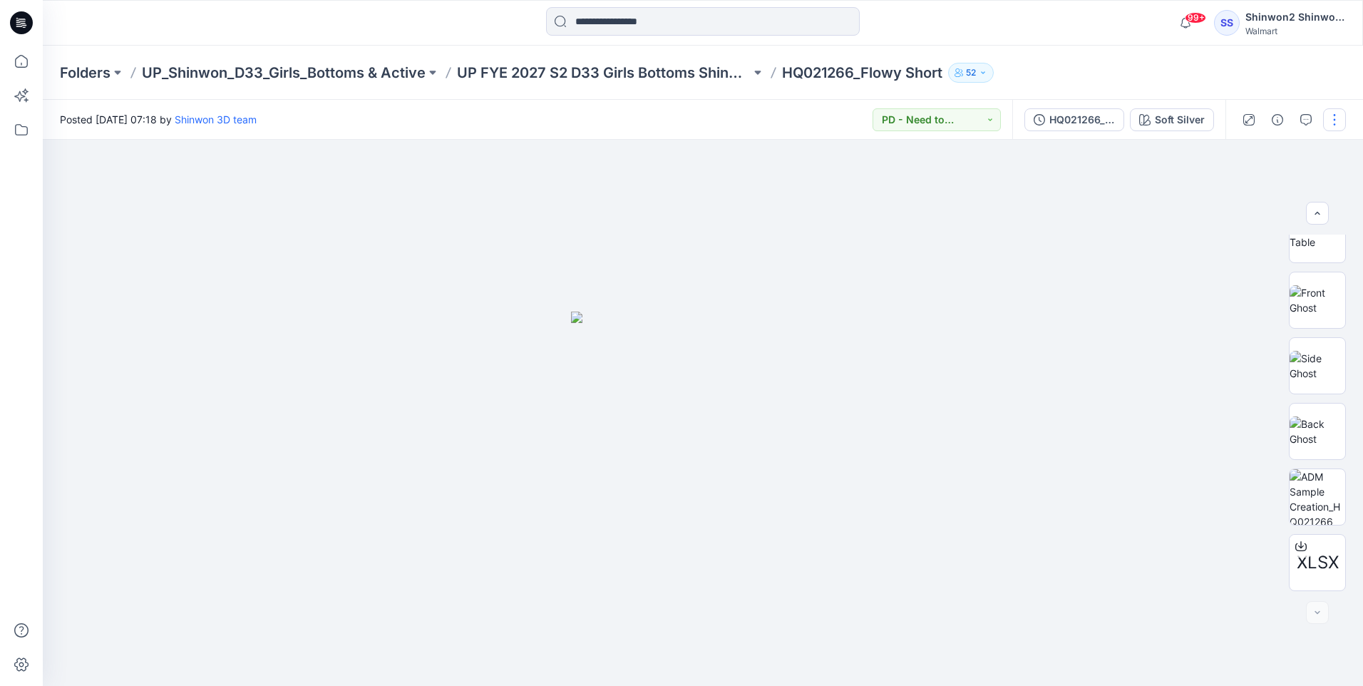
click at [1329, 119] on button "button" at bounding box center [1334, 119] width 23 height 23
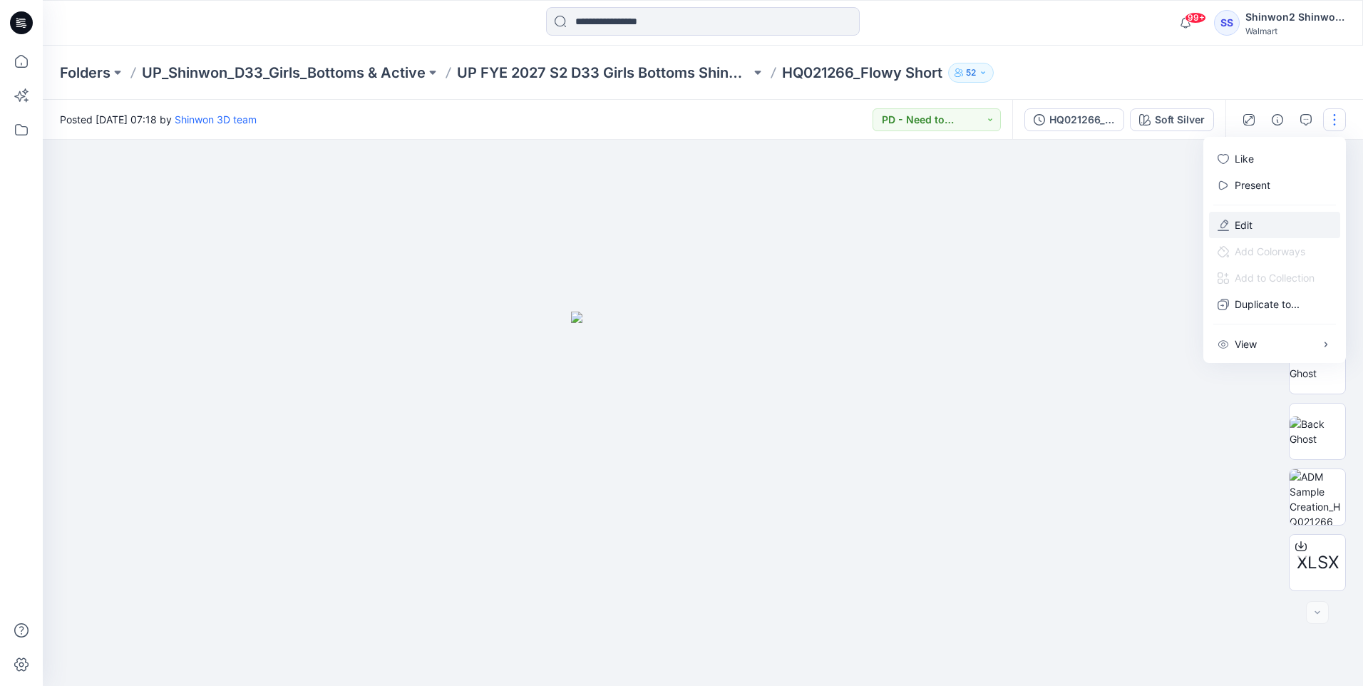
click at [1306, 226] on button "Edit" at bounding box center [1274, 225] width 131 height 26
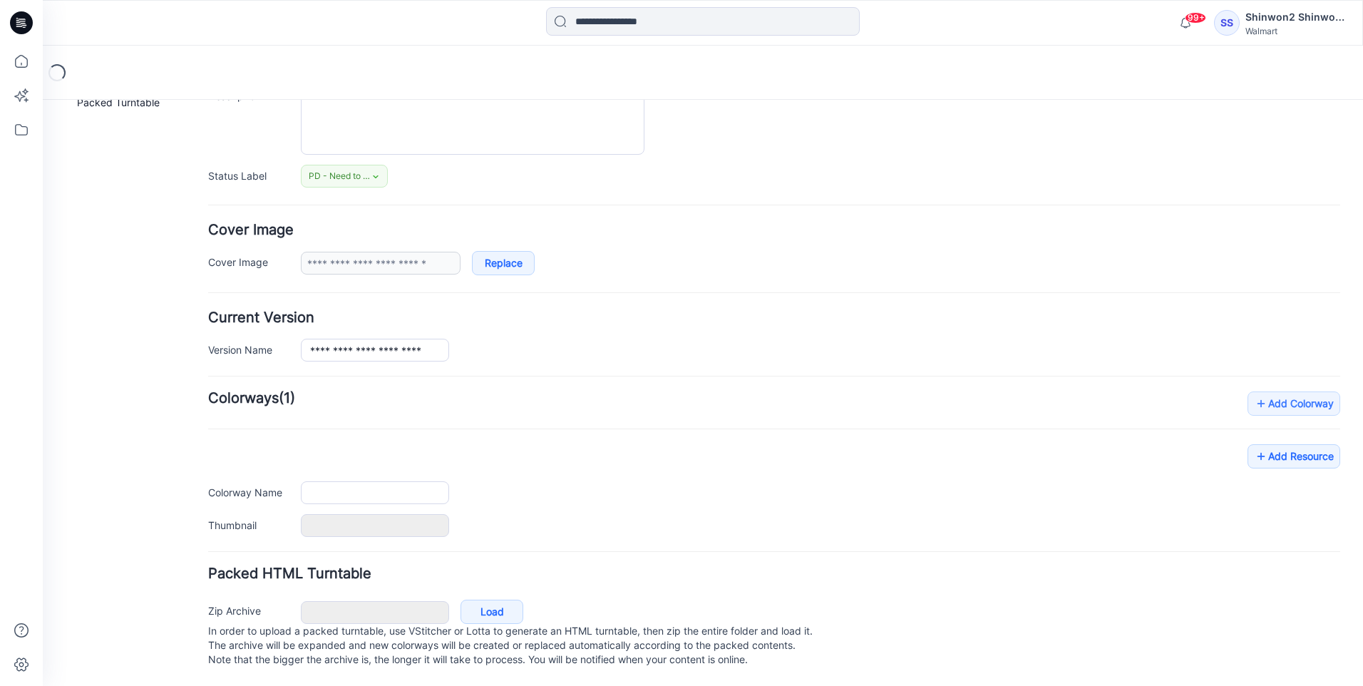
type input "**********"
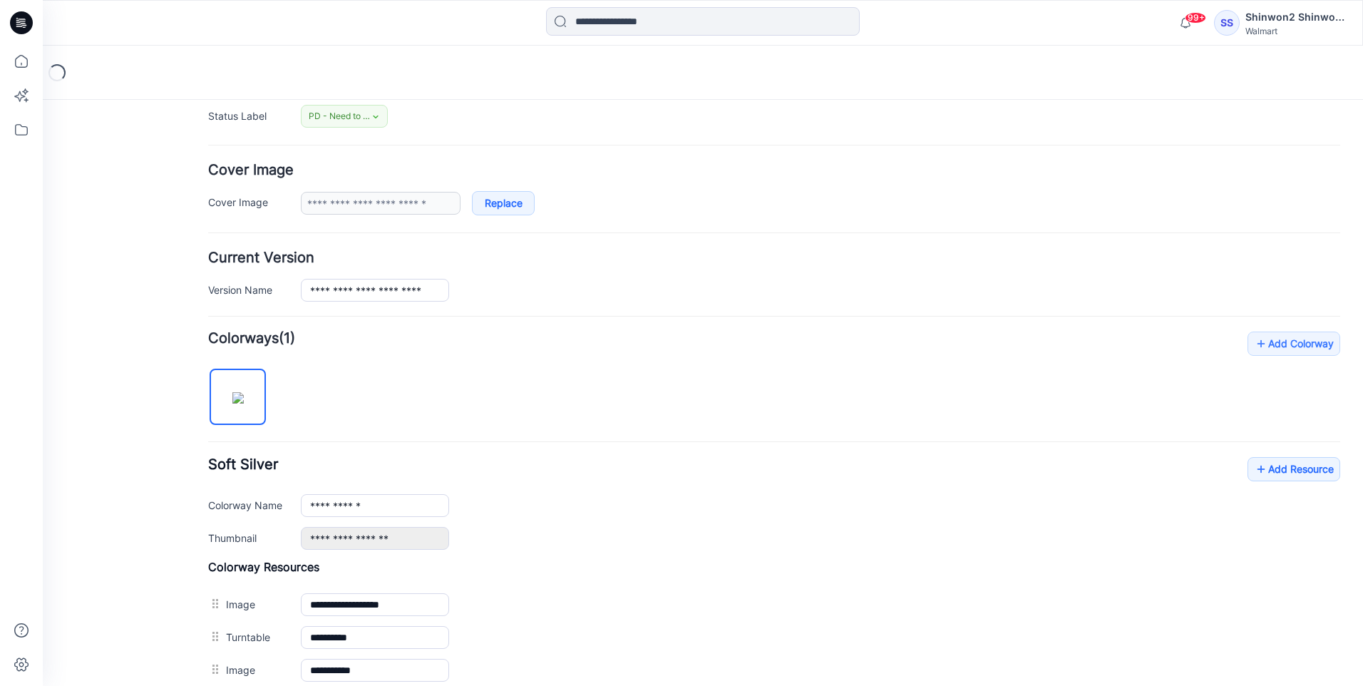
scroll to position [239, 0]
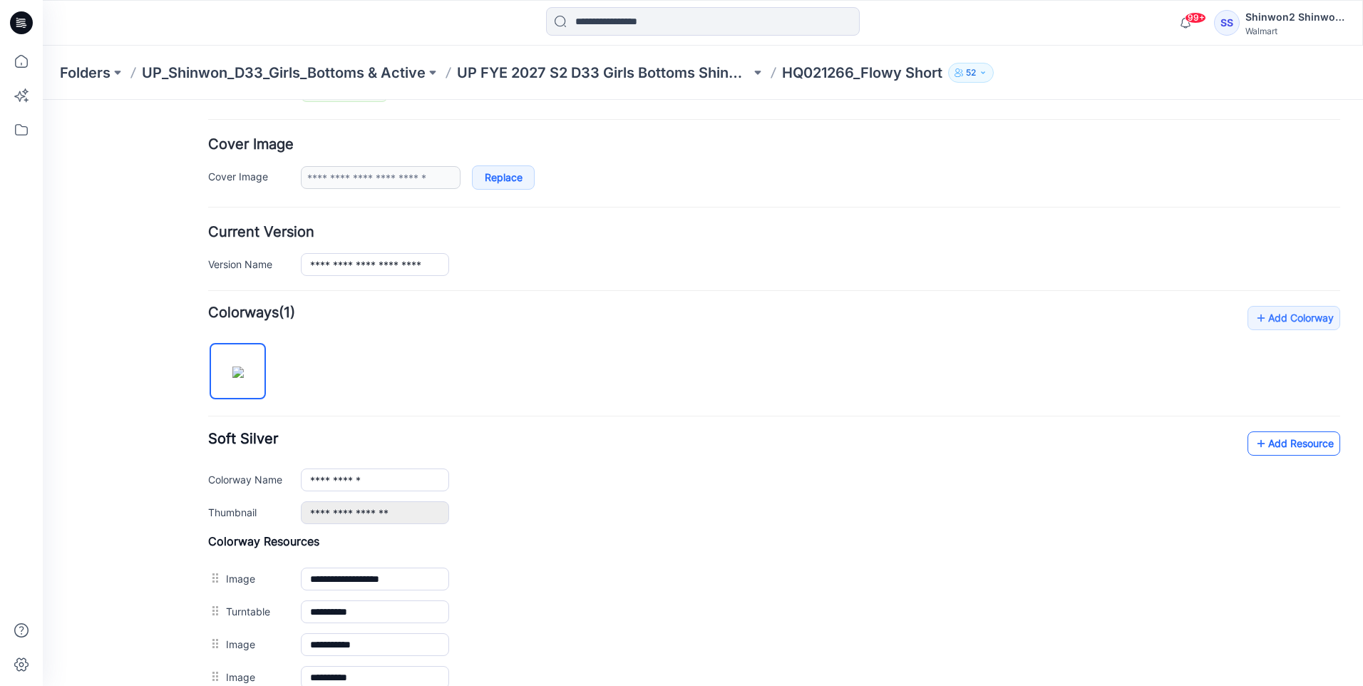
click at [1279, 444] on link "Add Resource" at bounding box center [1293, 443] width 93 height 24
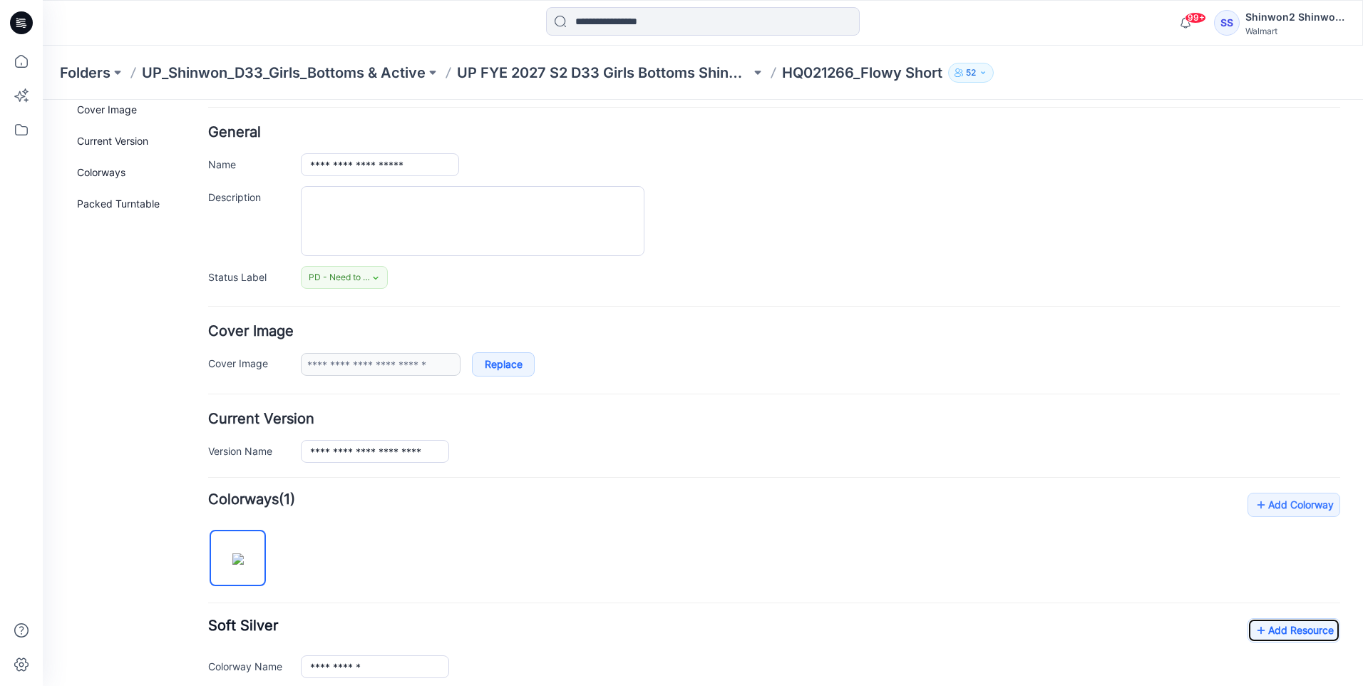
scroll to position [0, 0]
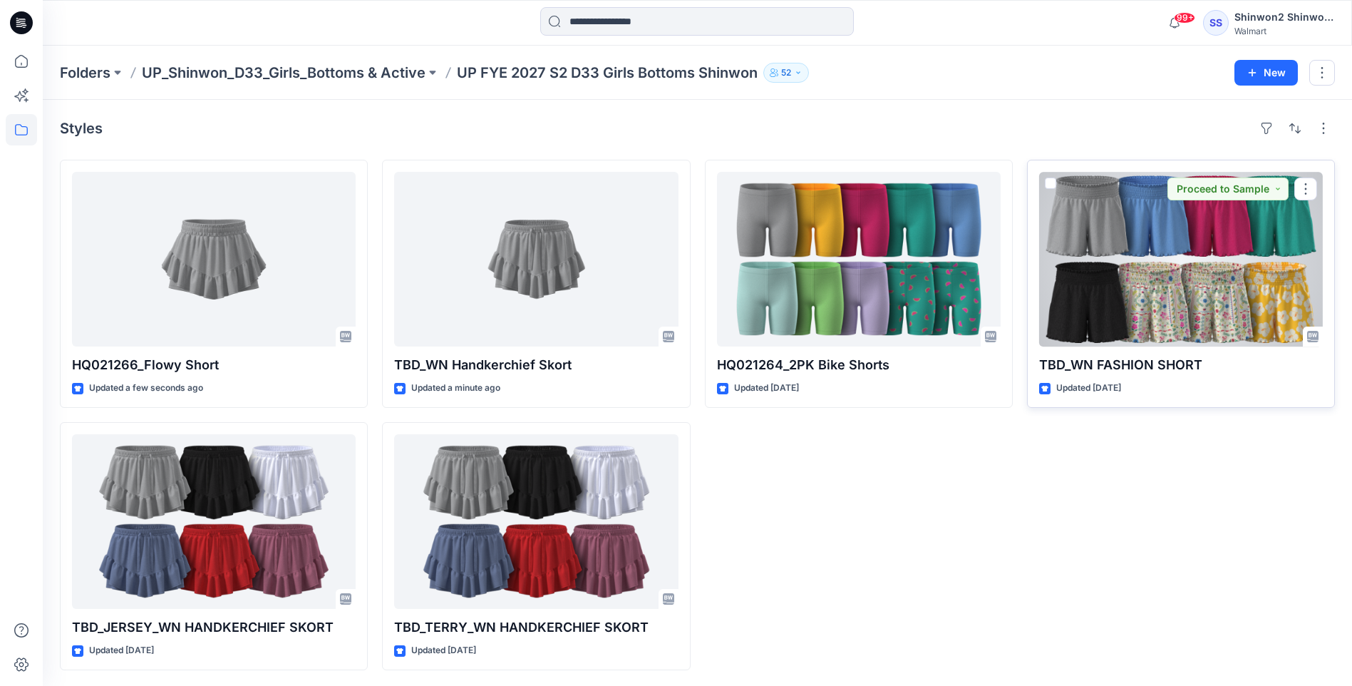
click at [1202, 290] on div at bounding box center [1181, 259] width 284 height 175
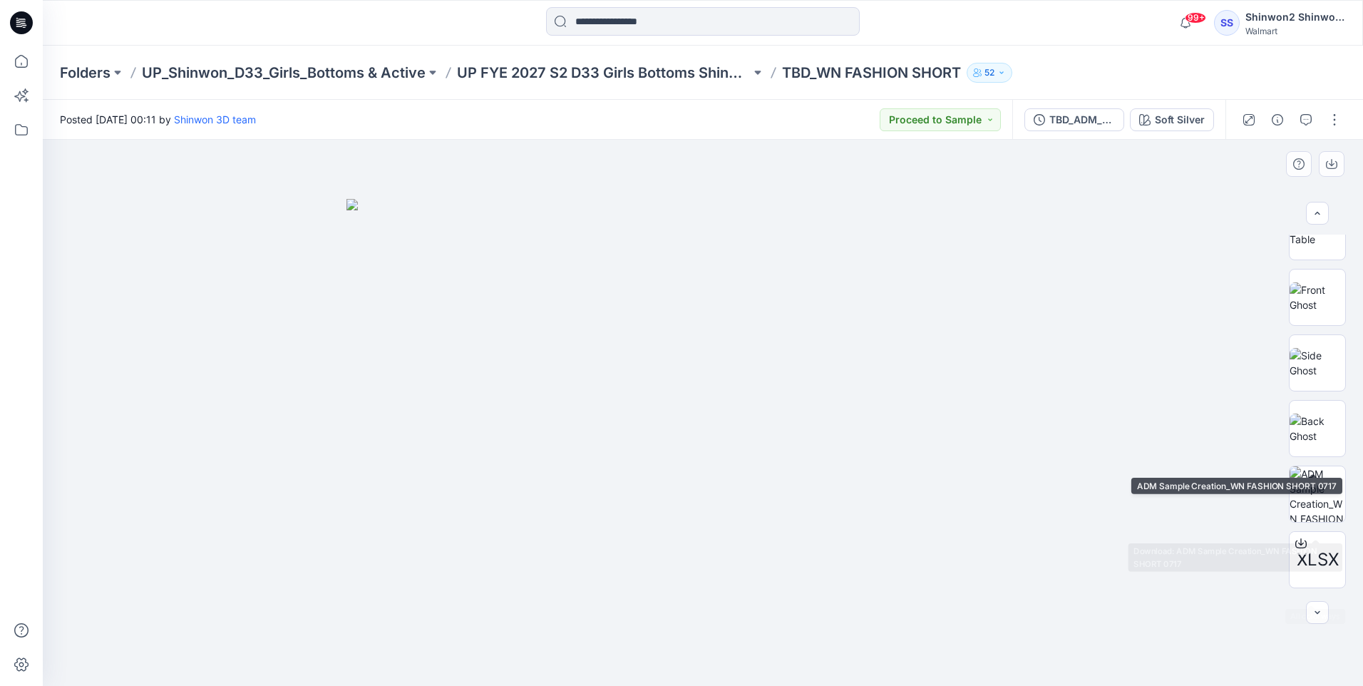
scroll to position [160, 0]
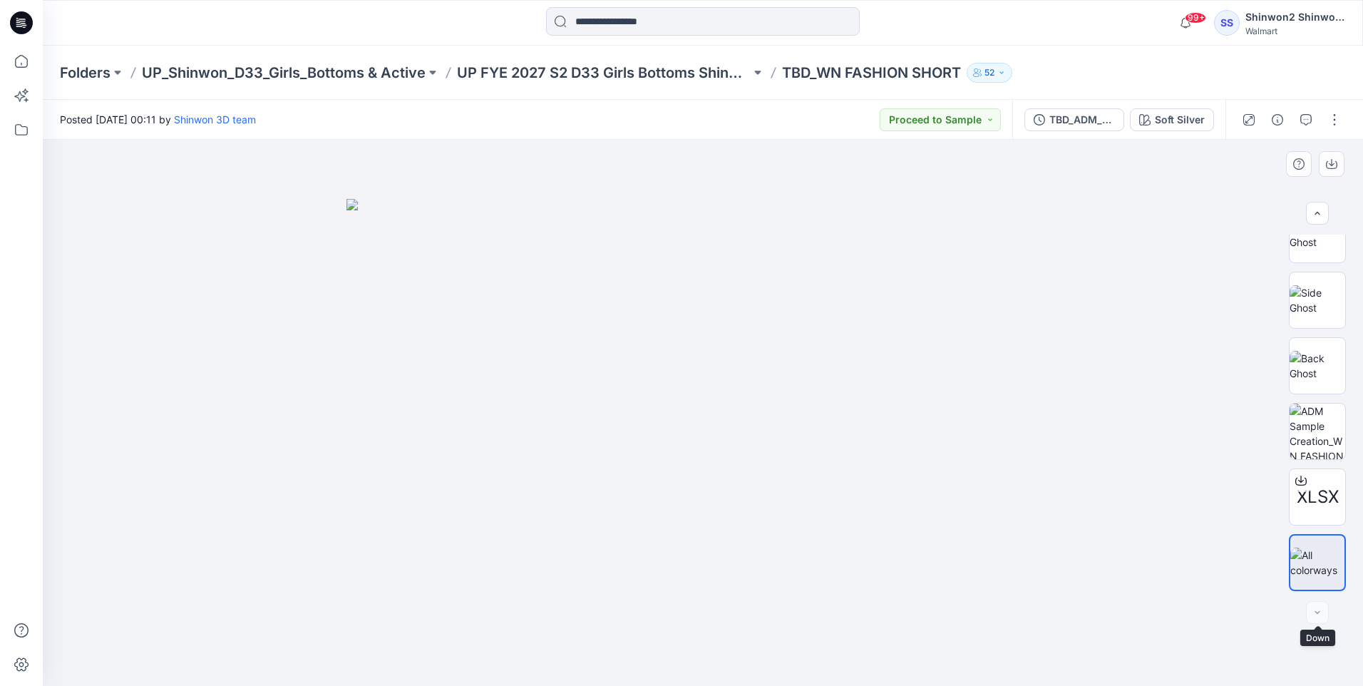
click at [1311, 617] on div at bounding box center [1317, 612] width 23 height 23
click at [1323, 120] on button "button" at bounding box center [1334, 119] width 23 height 23
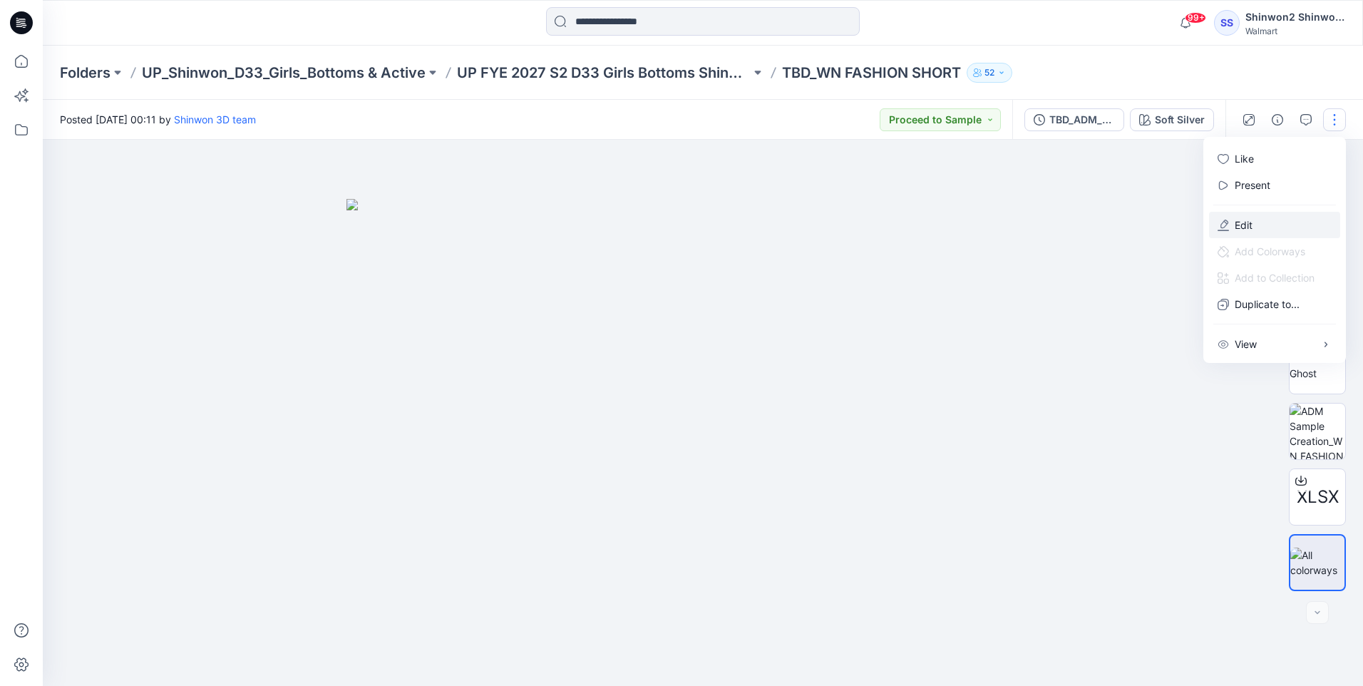
click at [1275, 223] on button "Edit" at bounding box center [1274, 225] width 131 height 26
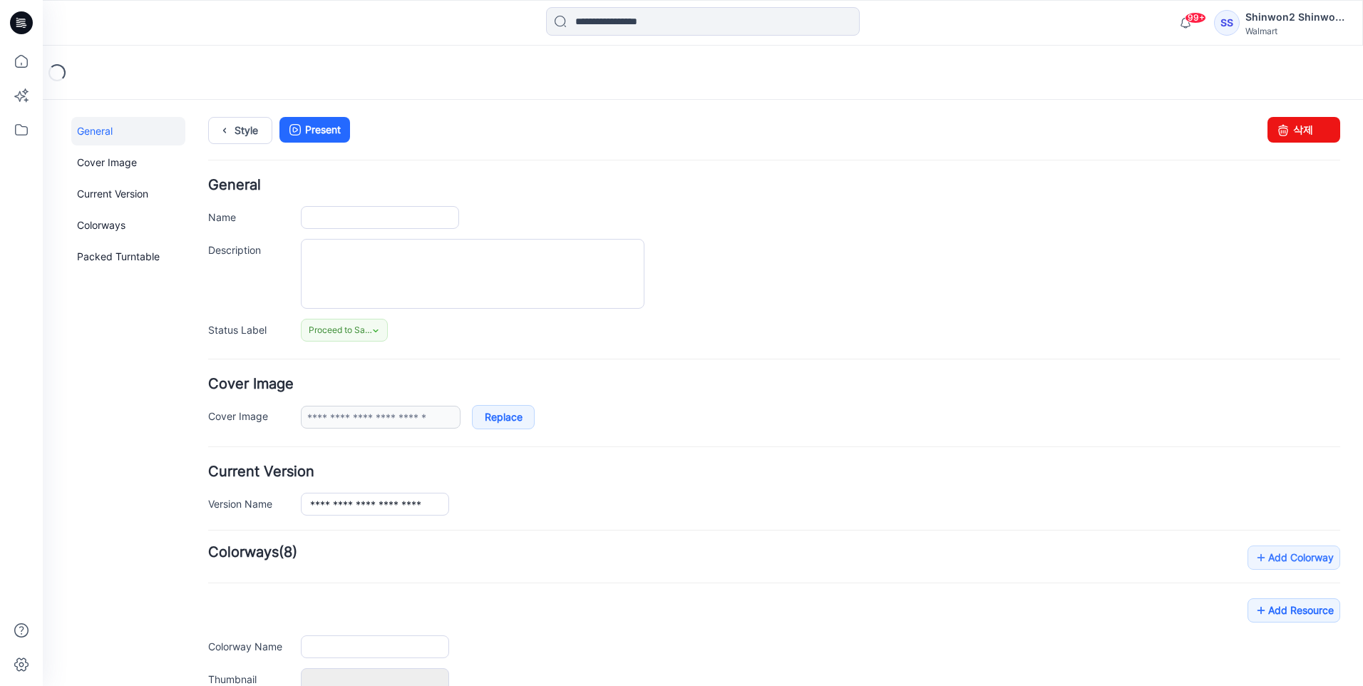
type input "**********"
type textarea "**********"
type input "**********"
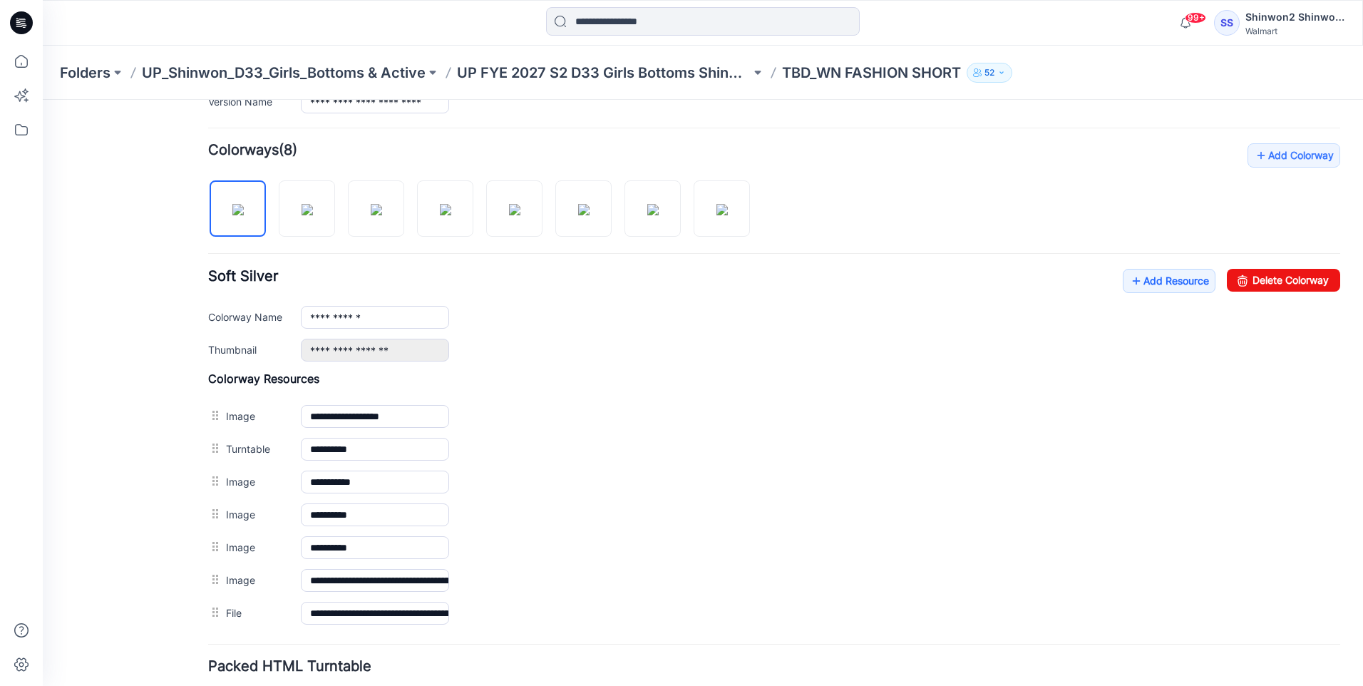
scroll to position [428, 0]
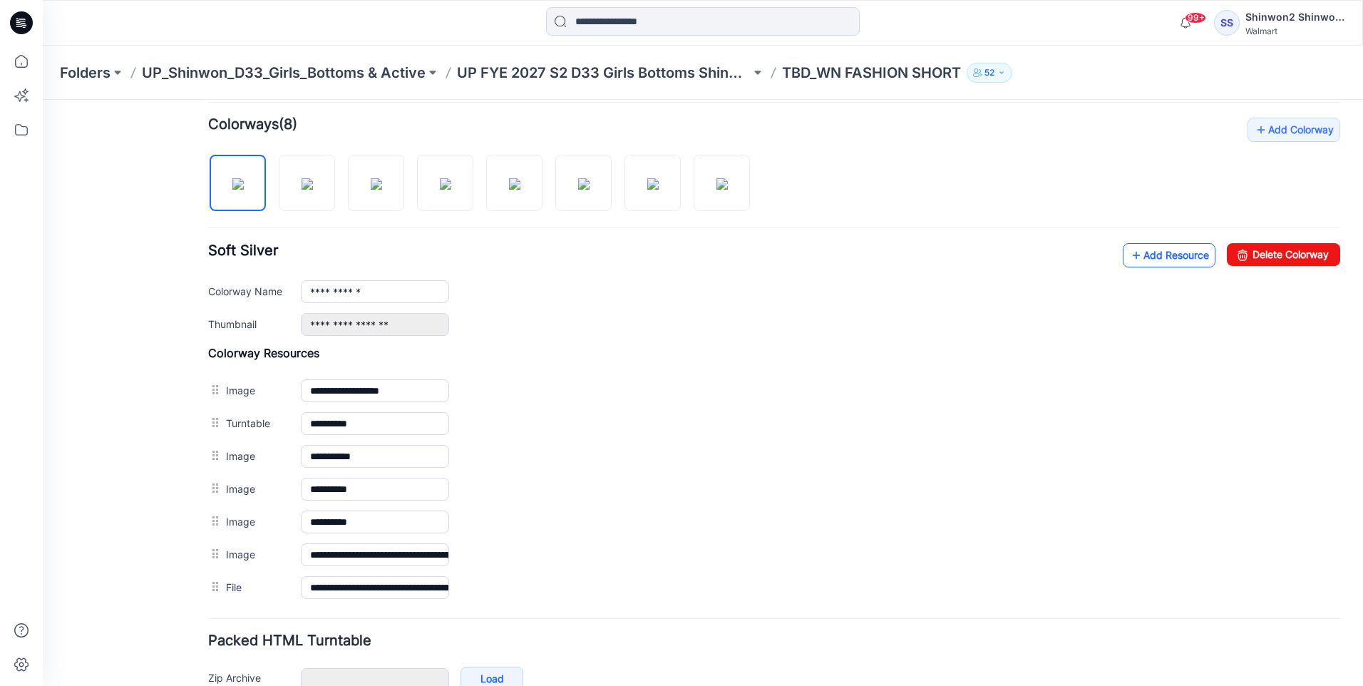
click at [1177, 256] on link "Add Resource" at bounding box center [1169, 255] width 93 height 24
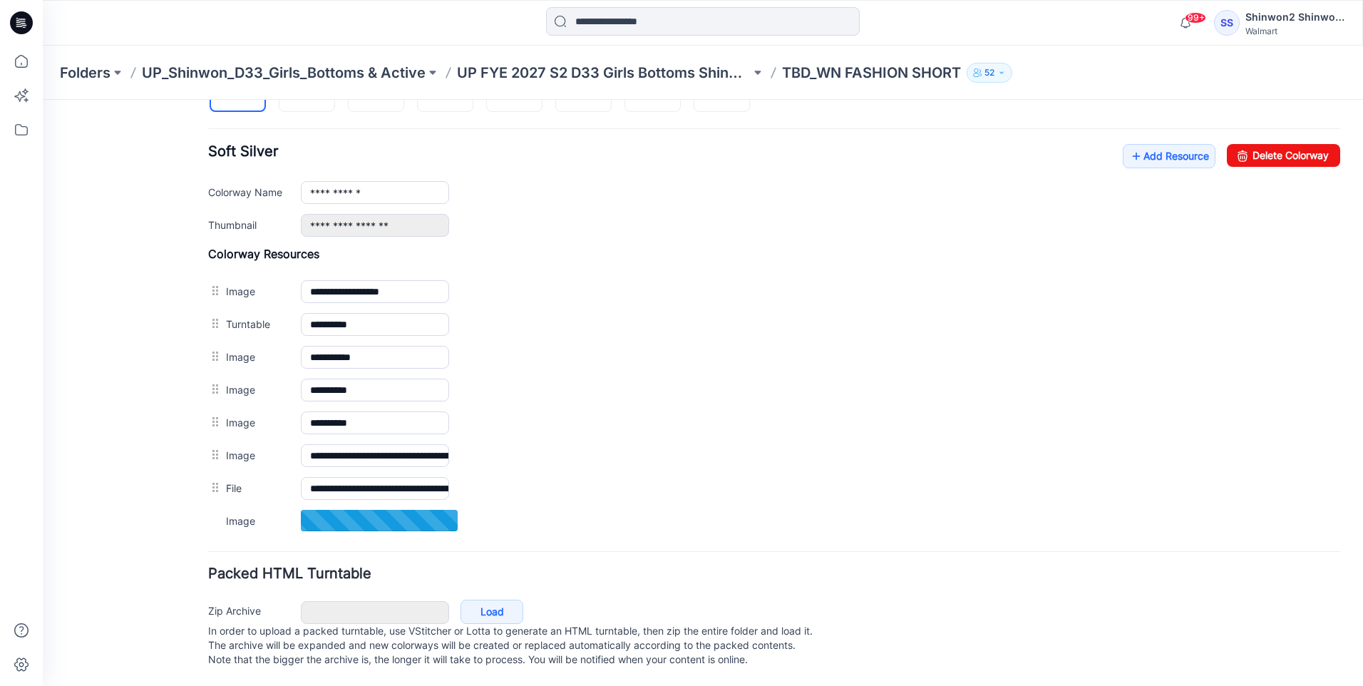
scroll to position [542, 0]
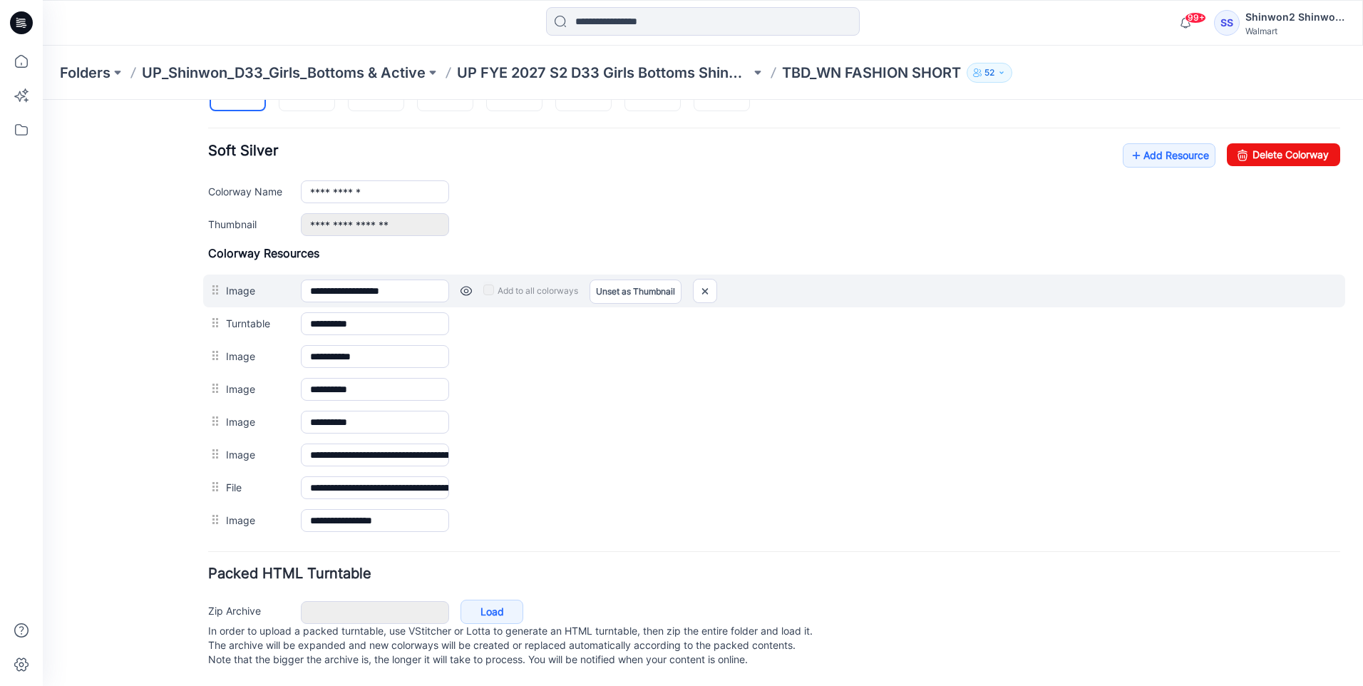
drag, startPoint x: 725, startPoint y: 280, endPoint x: 761, endPoint y: 284, distance: 36.5
click at [726, 282] on div "Add to all colorways Set as Thumbnail Unset as Thumbnail" at bounding box center [894, 290] width 891 height 23
